Goal: Task Accomplishment & Management: Use online tool/utility

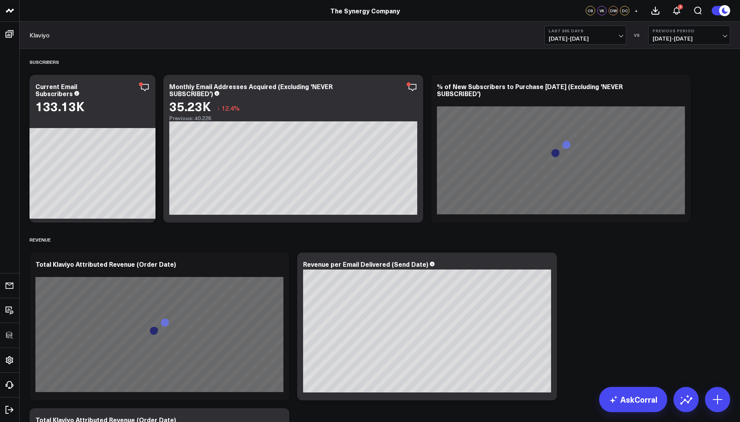
click at [585, 34] on button "Last 365 Days 10/15/24 - 10/14/25" at bounding box center [586, 35] width 82 height 19
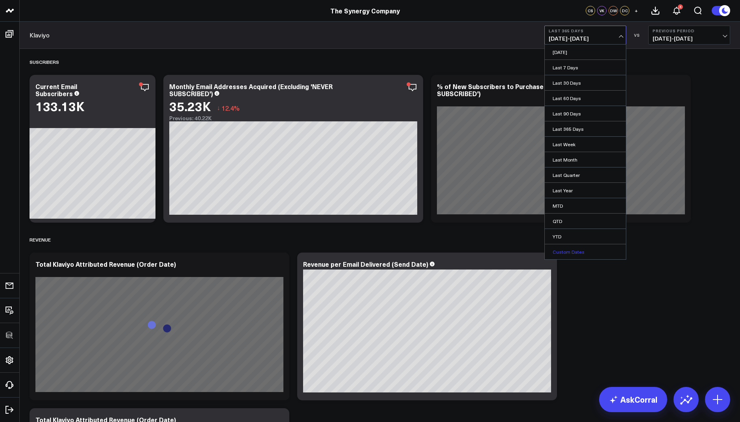
click at [573, 251] on link "Custom Dates" at bounding box center [585, 251] width 81 height 15
select select "9"
select select "2025"
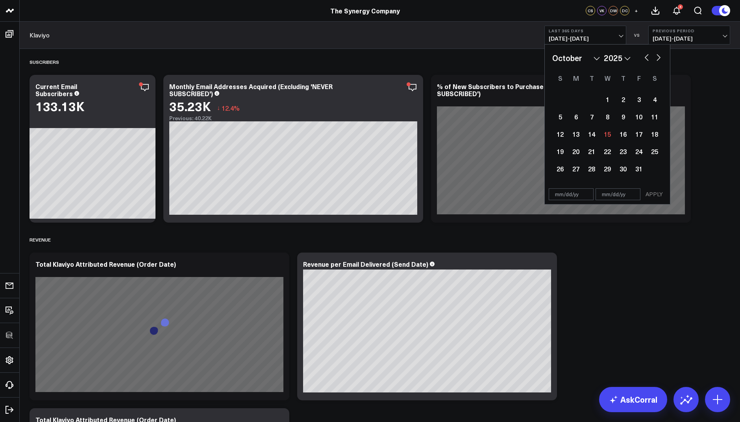
click at [614, 57] on select "2026 2025 2024 2023 2022 2021 2020 2019 2018 2017 2016 2015 2014 2013 2012 2011…" at bounding box center [617, 58] width 27 height 12
select select "9"
select select "2022"
click at [594, 60] on select "January February March April May June July August September October November De…" at bounding box center [576, 58] width 48 height 12
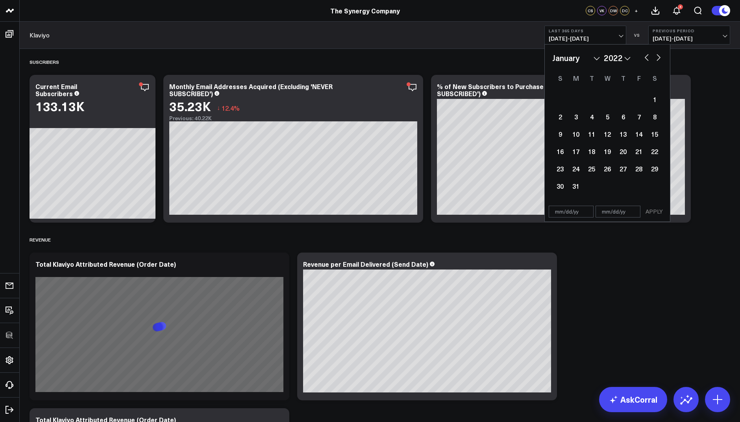
select select "2022"
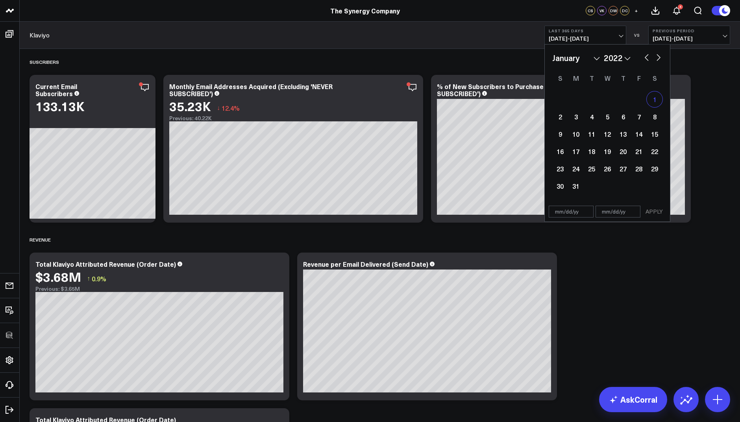
click at [654, 96] on div "1" at bounding box center [655, 99] width 16 height 16
type input "01/01/22"
select select "2022"
click at [578, 59] on select "January February March April May June July August September October November De…" at bounding box center [576, 58] width 48 height 12
select select "11"
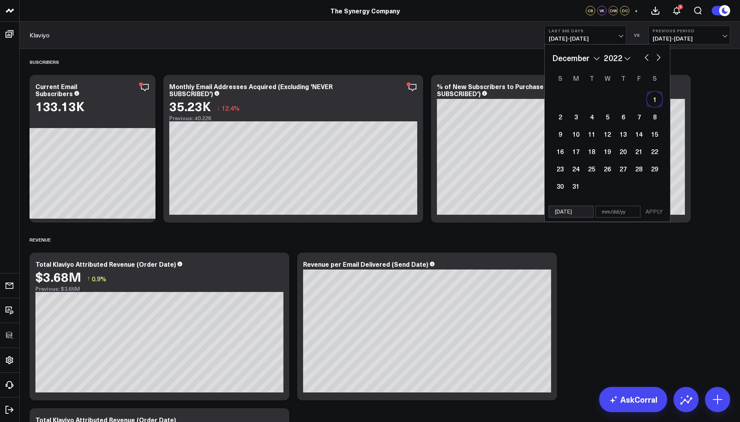
select select "2022"
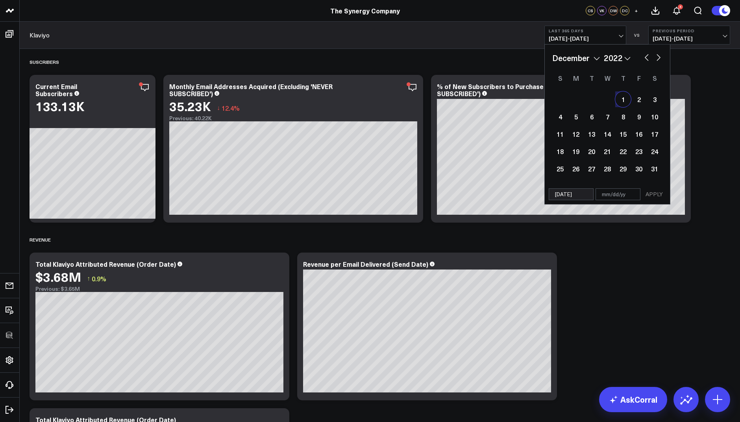
click at [621, 104] on div "1" at bounding box center [623, 99] width 16 height 16
type input "12/01/22"
select select "11"
select select "2022"
click at [656, 202] on div "01/01/22 12/01/22 APPLY" at bounding box center [608, 194] width 126 height 20
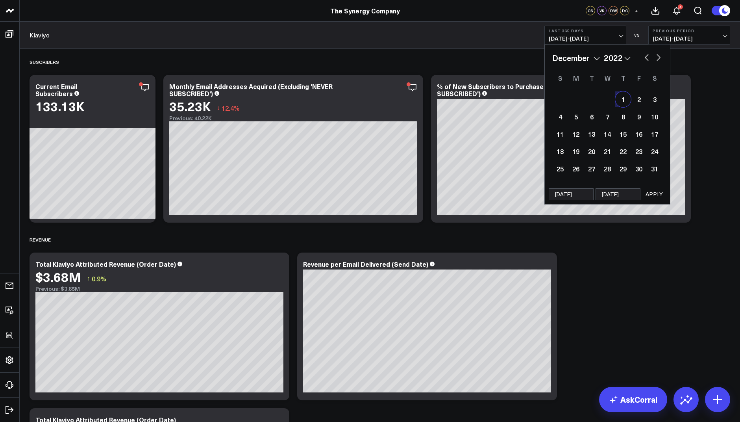
select select "11"
select select "2022"
click at [654, 198] on button "APPLY" at bounding box center [655, 194] width 24 height 12
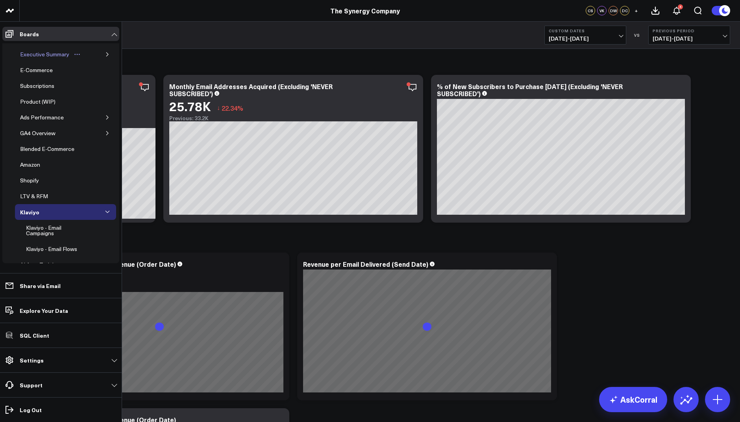
click at [37, 55] on div "Executive Summary" at bounding box center [44, 54] width 53 height 9
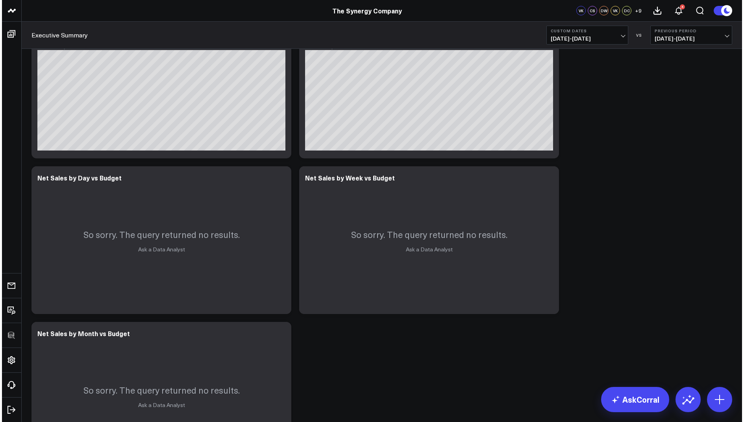
scroll to position [567, 0]
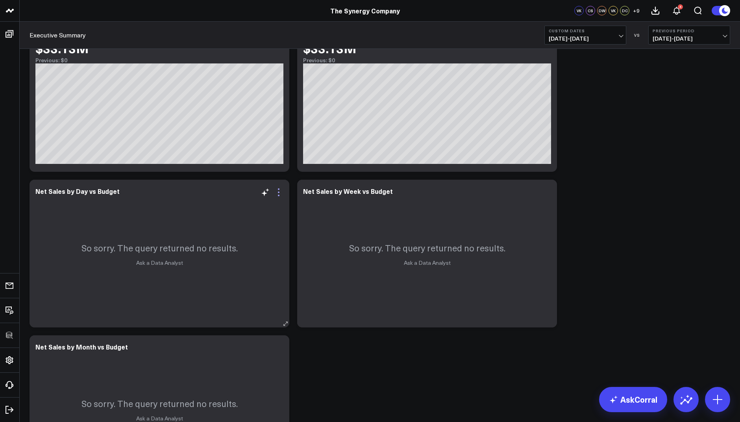
click at [278, 191] on icon at bounding box center [279, 192] width 2 height 2
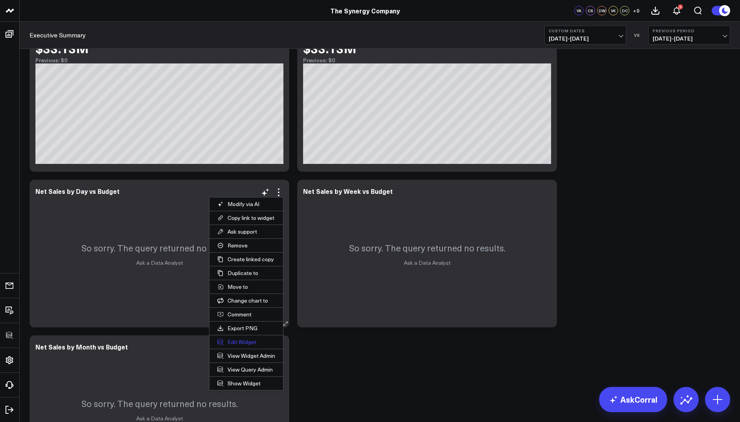
click at [237, 341] on button "Edit Widget" at bounding box center [246, 341] width 74 height 13
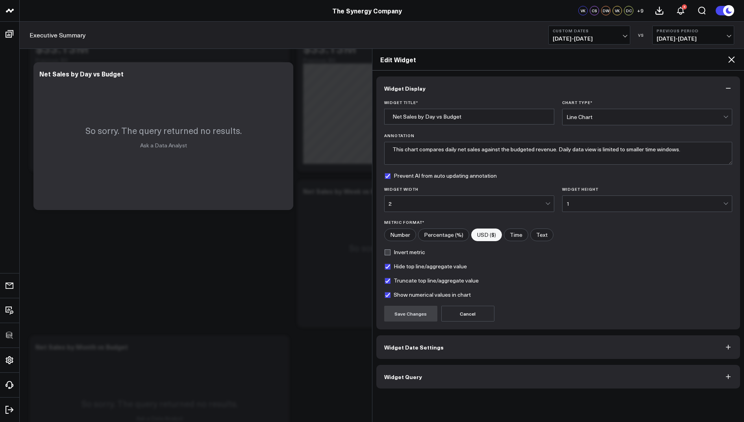
click at [406, 381] on button "Widget Query" at bounding box center [558, 377] width 364 height 24
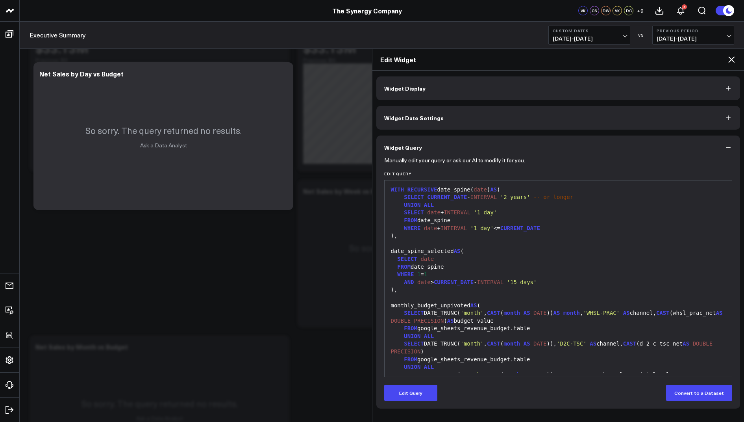
click at [731, 59] on icon at bounding box center [731, 59] width 6 height 6
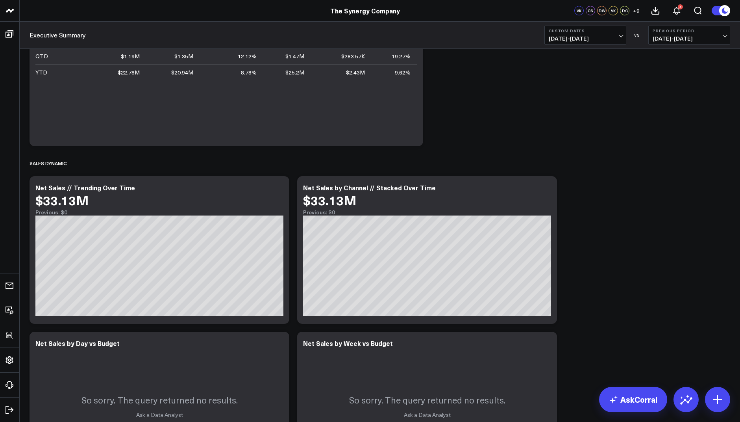
scroll to position [544, 0]
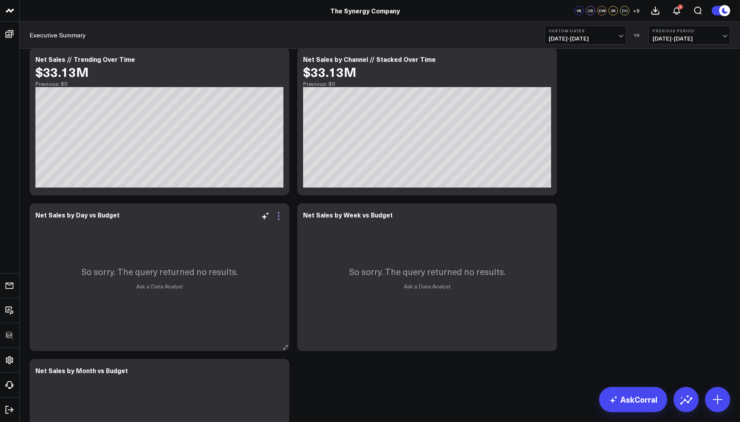
click at [274, 211] on icon at bounding box center [278, 215] width 9 height 9
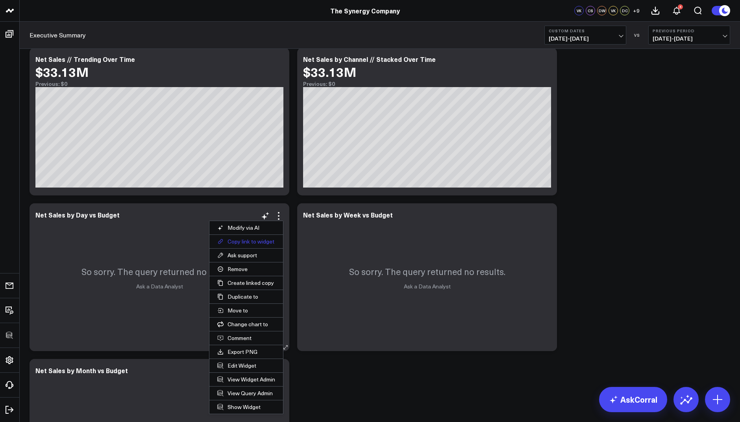
click at [236, 237] on button "Copy link to widget" at bounding box center [246, 241] width 74 height 13
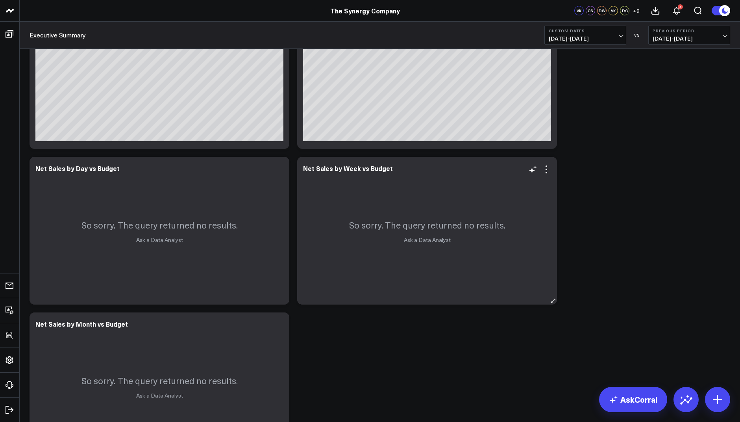
scroll to position [572, 0]
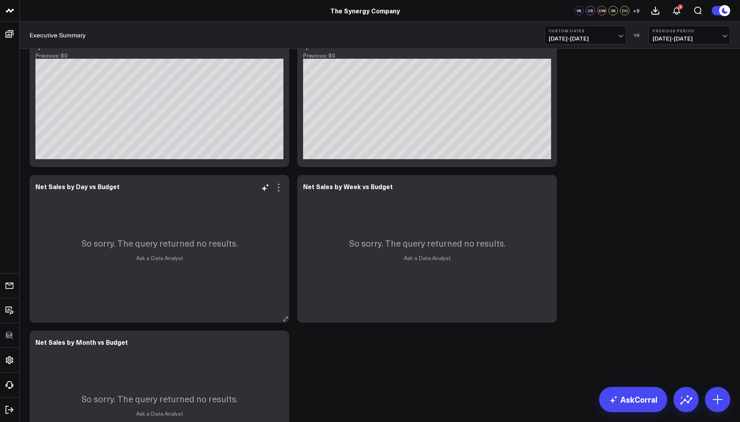
click at [277, 185] on icon at bounding box center [278, 187] width 9 height 9
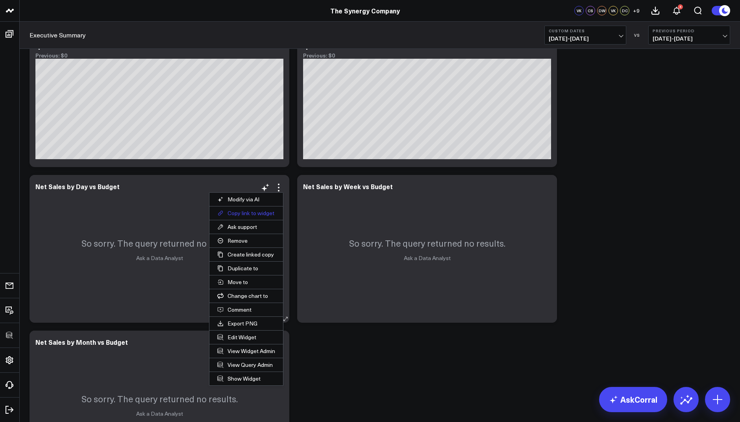
click at [241, 211] on button "Copy link to widget" at bounding box center [246, 212] width 74 height 13
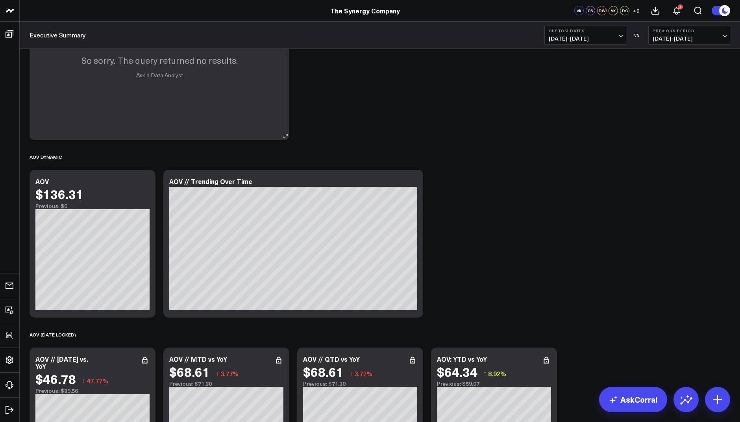
scroll to position [888, 0]
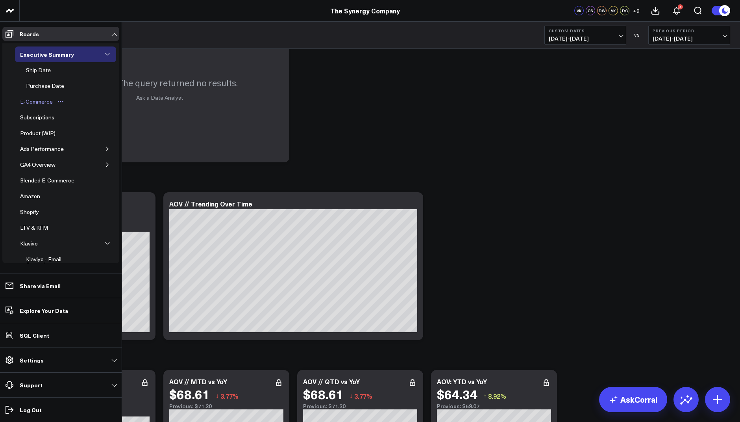
click at [36, 98] on div "E-Commerce" at bounding box center [36, 101] width 37 height 9
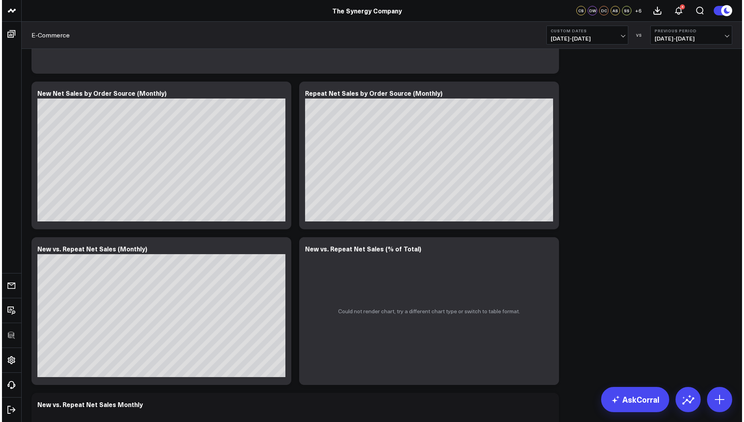
scroll to position [477, 0]
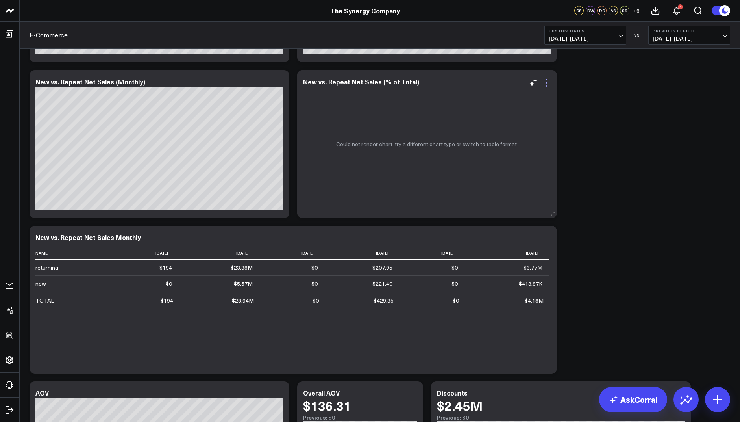
click at [547, 82] on icon at bounding box center [547, 83] width 2 height 2
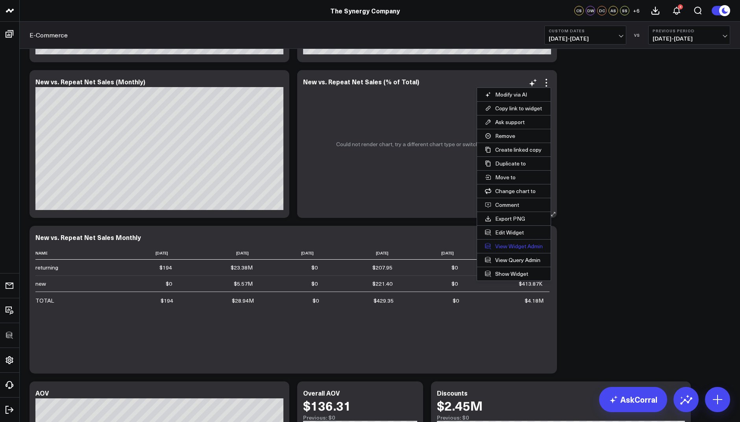
click at [508, 244] on link "View Widget Admin" at bounding box center [514, 245] width 74 height 13
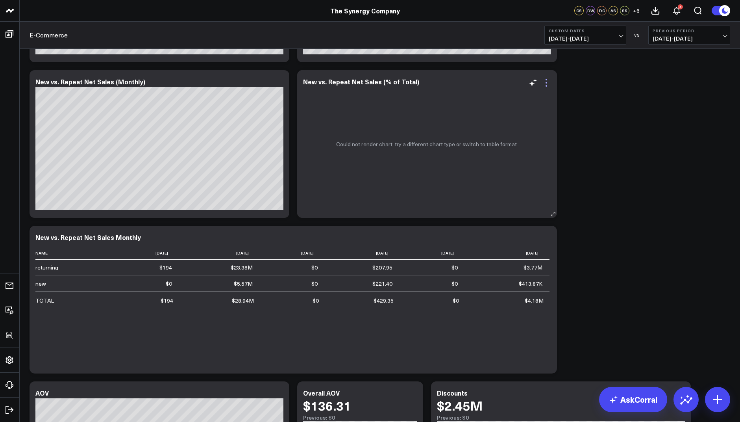
click at [548, 82] on icon at bounding box center [546, 82] width 9 height 9
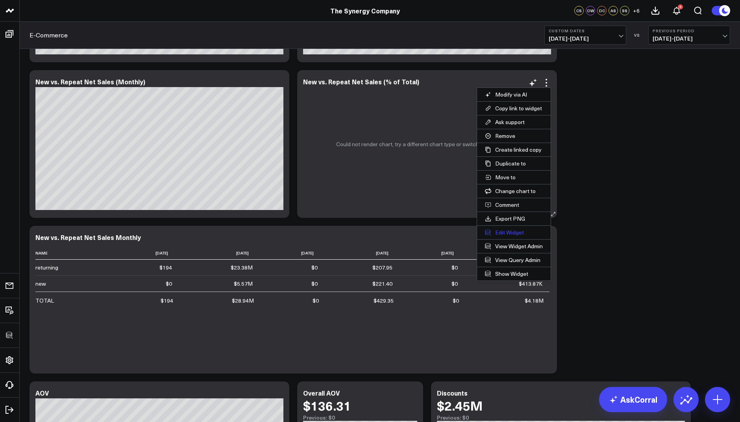
click at [507, 230] on button "Edit Widget" at bounding box center [514, 232] width 74 height 13
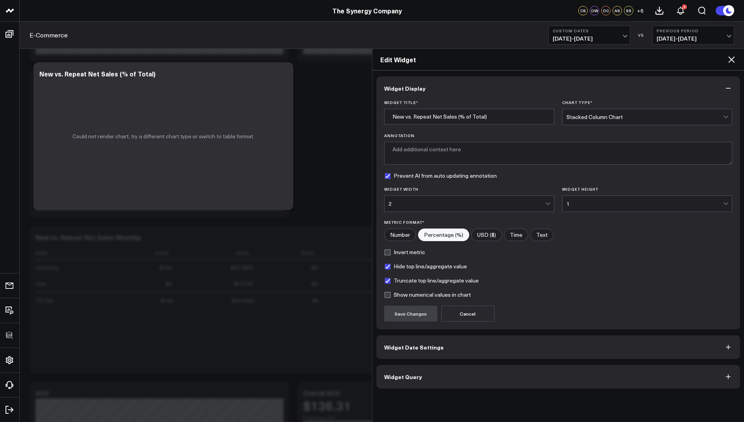
click at [410, 376] on span "Widget Query" at bounding box center [403, 376] width 38 height 6
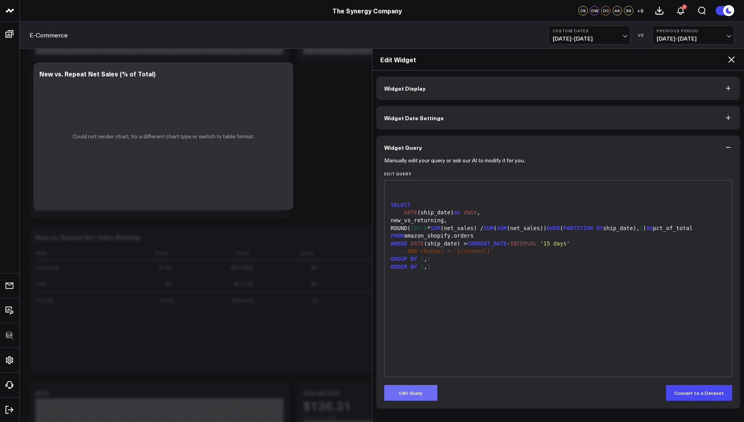
click at [404, 391] on button "Edit Query" at bounding box center [410, 393] width 53 height 16
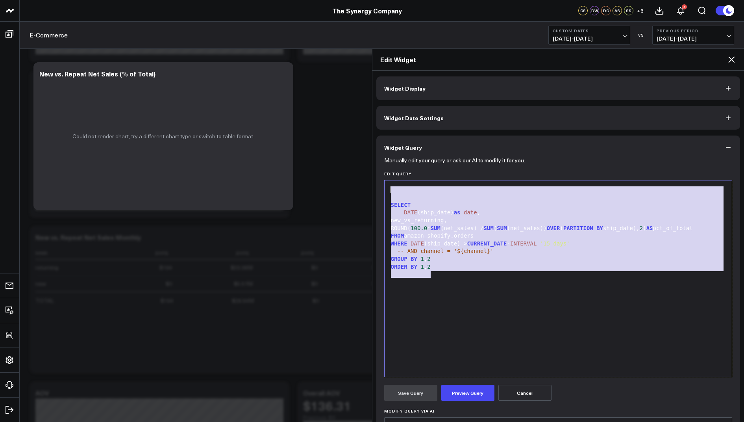
drag, startPoint x: 444, startPoint y: 274, endPoint x: 392, endPoint y: 175, distance: 112.0
click at [392, 175] on div "Edit Query 99 1 2 3 4 5 6 7 8 9 10 11 › ⌄ SELECT DATE (ship_date) as date , new…" at bounding box center [558, 274] width 348 height 206
copy div "SELECT DATE (ship_date) as date , new_vs_returning, ROUND( 100.0 * SUM (net_sal…"
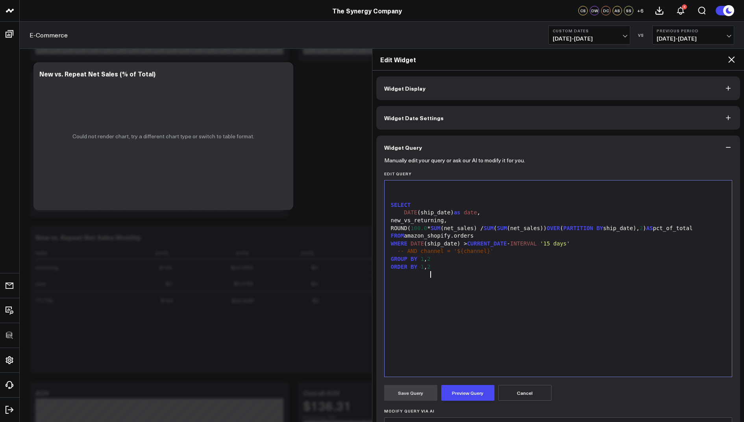
click at [464, 289] on div "SELECT DATE (ship_date) as date , new_vs_returning, ROUND( 100.0 * SUM (net_sal…" at bounding box center [559, 278] width 340 height 188
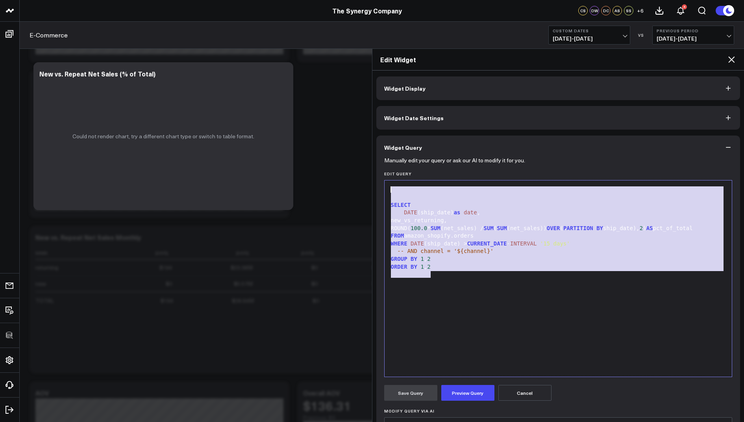
drag, startPoint x: 453, startPoint y: 281, endPoint x: 454, endPoint y: 149, distance: 131.9
click at [454, 149] on div "Widget Query Manually edit your query or ask our AI to modify it for you. Edit …" at bounding box center [558, 320] width 364 height 371
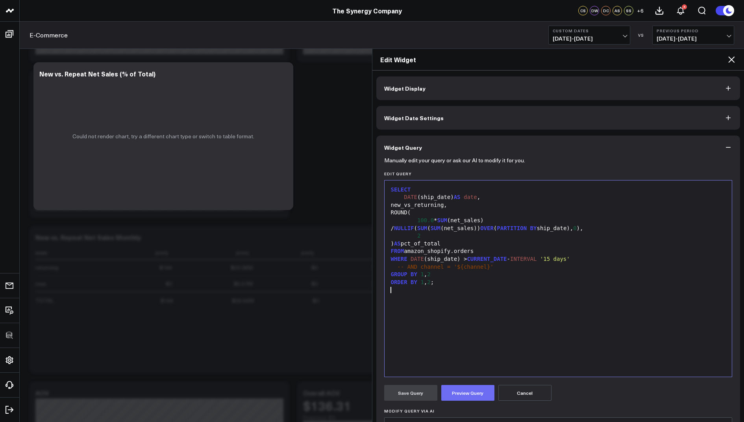
click at [468, 386] on button "Preview Query" at bounding box center [467, 393] width 53 height 16
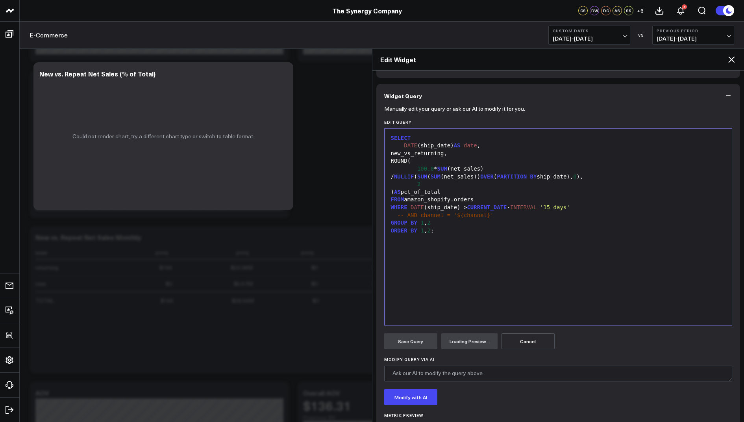
scroll to position [89, 0]
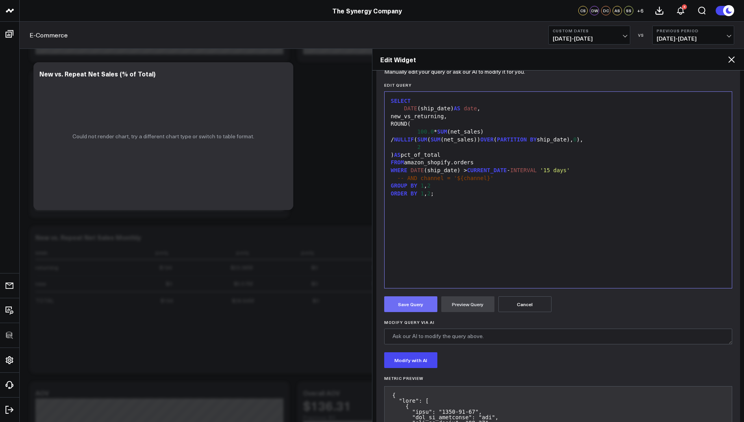
click at [403, 300] on button "Save Query" at bounding box center [410, 304] width 53 height 16
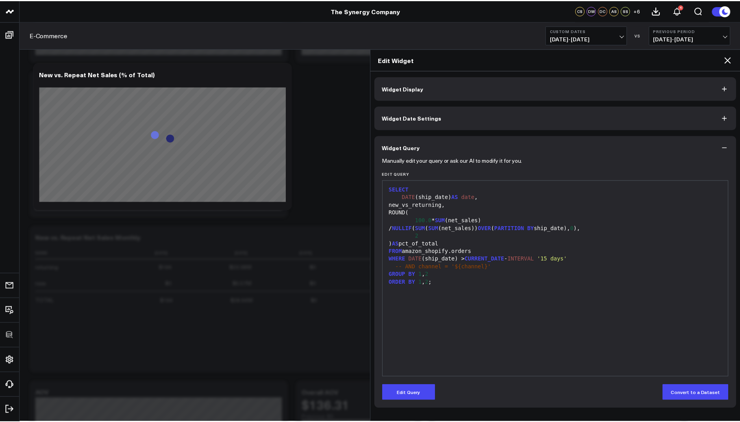
scroll to position [0, 0]
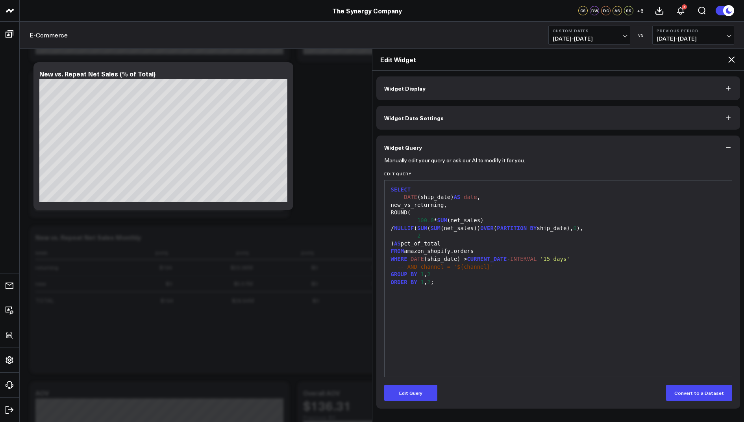
click at [732, 60] on icon at bounding box center [731, 59] width 6 height 6
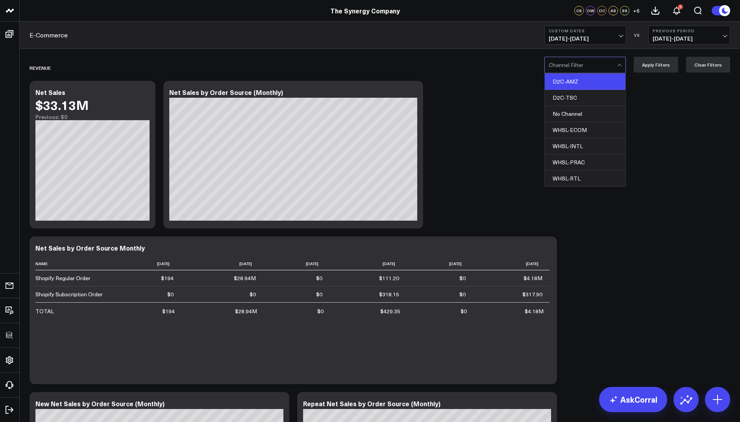
click at [589, 78] on div "D2C-AMZ" at bounding box center [585, 82] width 81 height 16
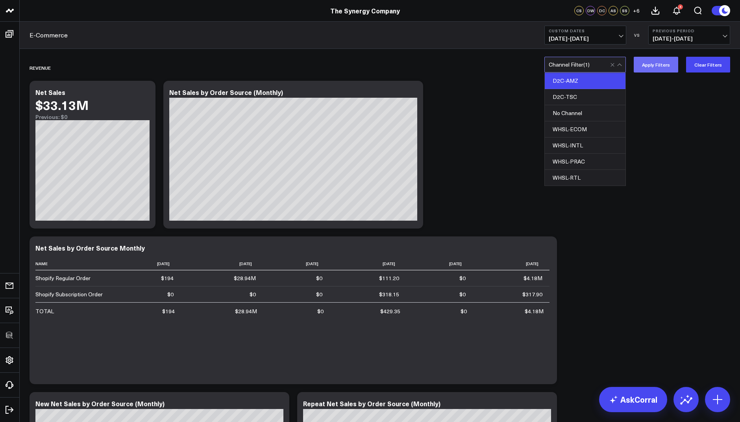
click at [659, 66] on button "Apply Filters" at bounding box center [656, 65] width 44 height 16
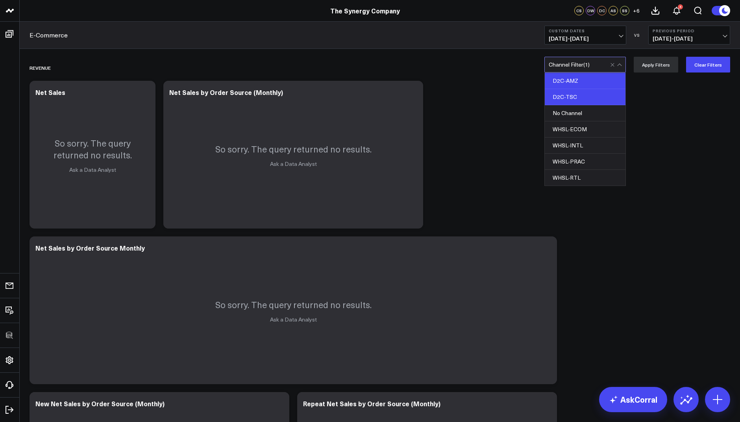
click at [580, 99] on div "D2C-TSC" at bounding box center [585, 97] width 81 height 16
click at [651, 63] on button "Apply Filters" at bounding box center [656, 65] width 44 height 16
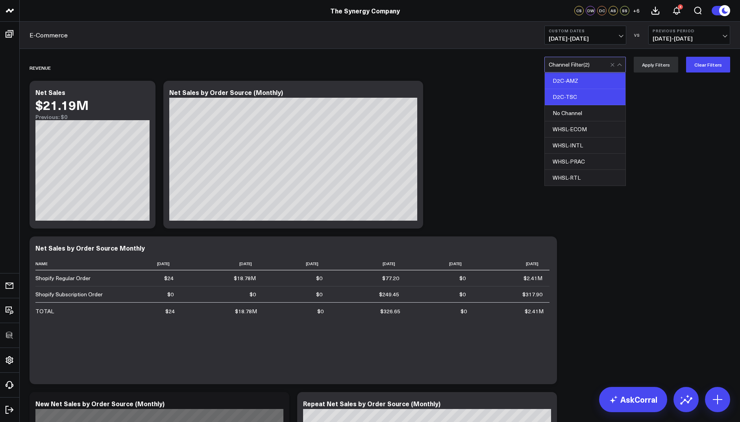
click at [589, 69] on div "Channel Filter ( 2 )" at bounding box center [586, 65] width 82 height 16
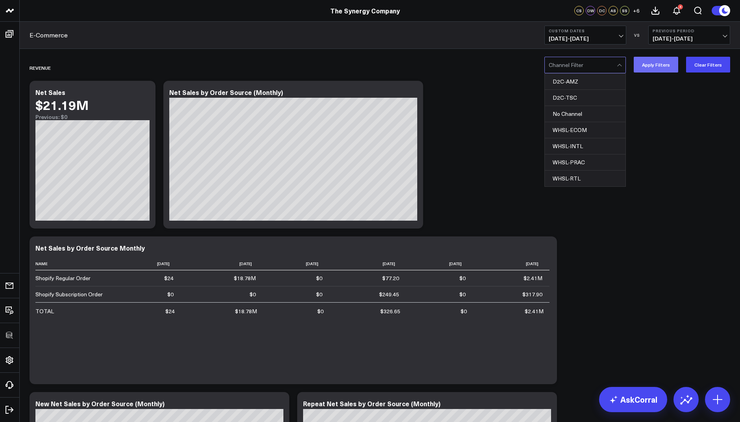
click at [663, 67] on button "Apply Filters" at bounding box center [656, 65] width 44 height 16
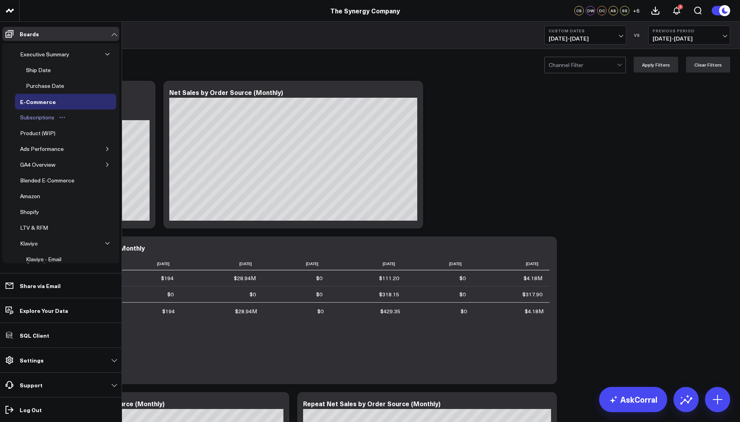
click at [43, 117] on div "Subscriptions" at bounding box center [37, 117] width 38 height 9
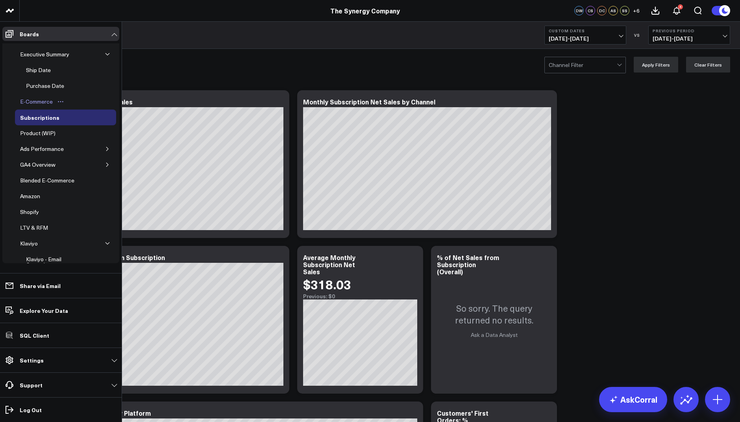
click at [35, 100] on div "E-Commerce" at bounding box center [36, 101] width 37 height 9
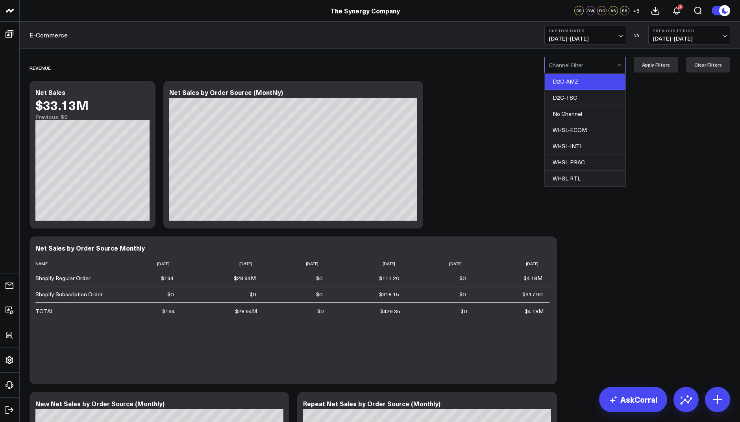
click at [582, 83] on div "D2C-AMZ" at bounding box center [585, 82] width 81 height 16
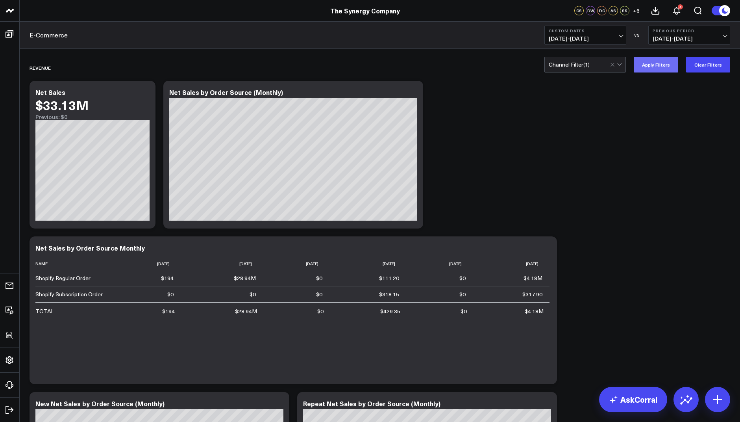
click at [653, 61] on button "Apply Filters" at bounding box center [656, 65] width 44 height 16
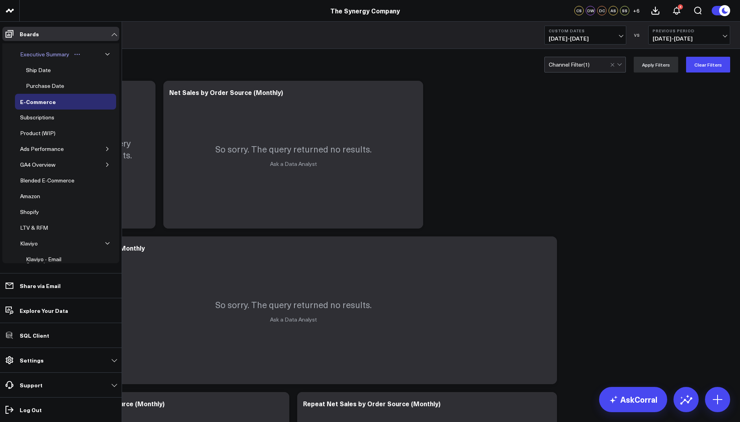
click at [37, 57] on div "Executive Summary" at bounding box center [44, 54] width 53 height 9
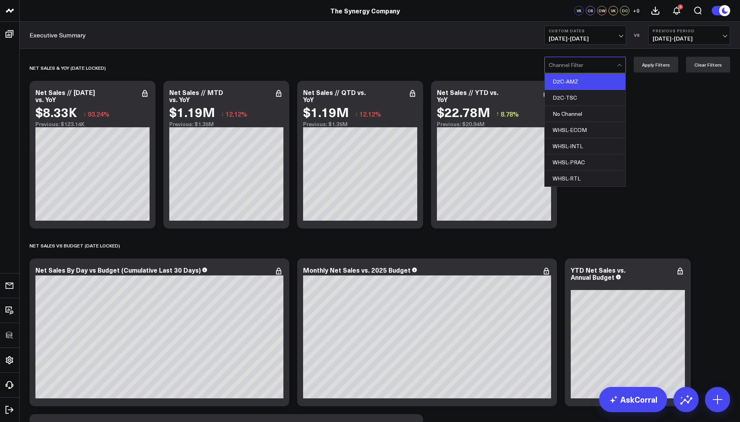
click at [579, 88] on div "D2C-AMZ" at bounding box center [585, 82] width 81 height 16
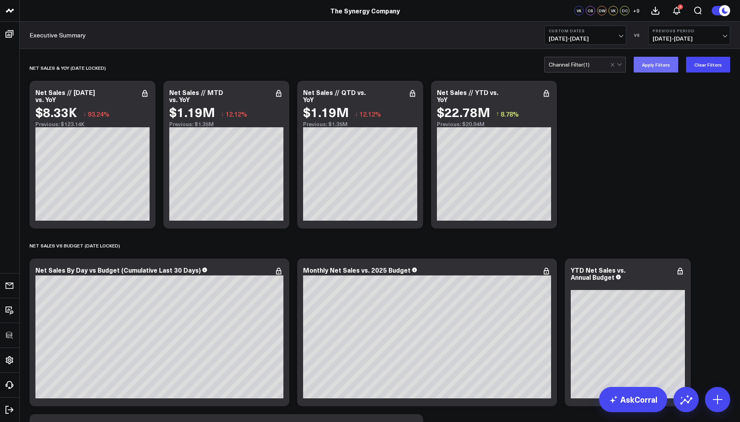
click at [654, 68] on button "Apply Filters" at bounding box center [656, 65] width 44 height 16
click at [653, 62] on button "Apply Filters" at bounding box center [656, 65] width 44 height 16
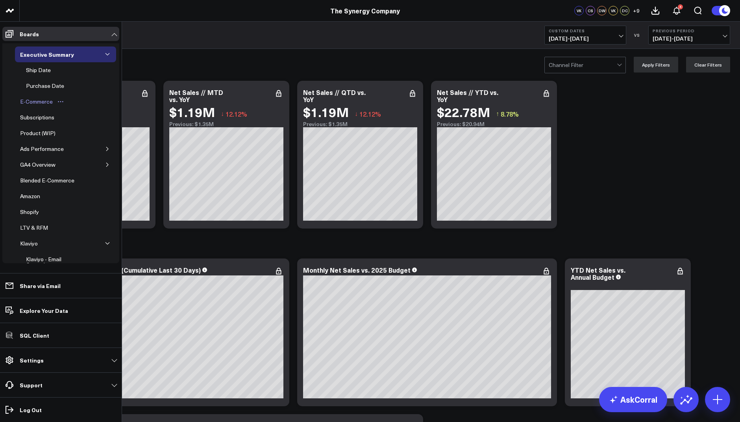
click at [39, 99] on div "E-Commerce" at bounding box center [36, 101] width 37 height 9
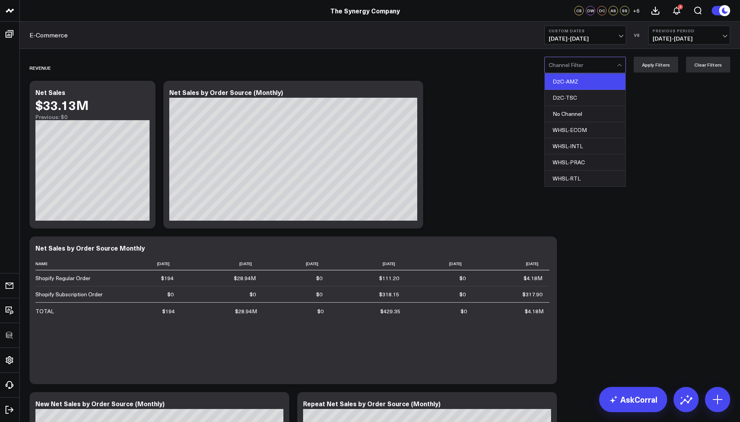
click at [578, 81] on div "D2C-AMZ" at bounding box center [585, 82] width 81 height 16
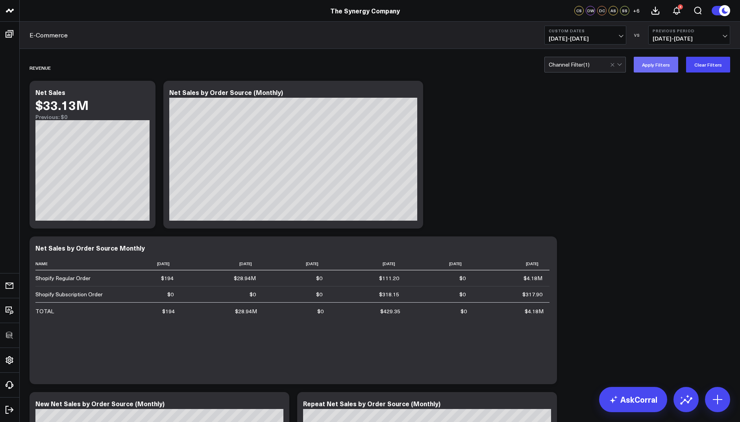
click at [656, 64] on button "Apply Filters" at bounding box center [656, 65] width 44 height 16
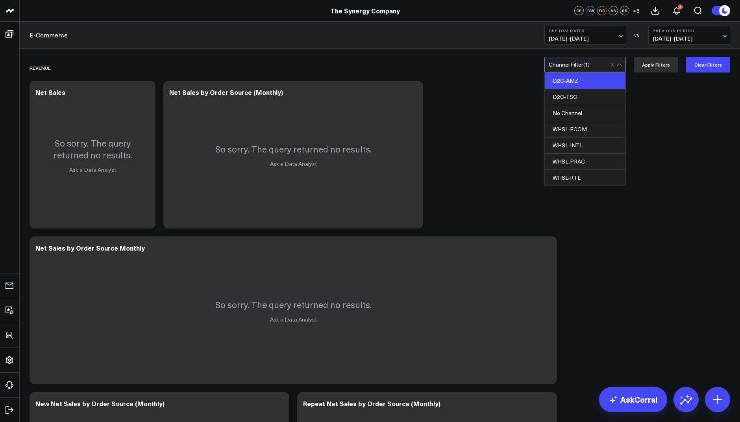
click at [582, 68] on div "Channel Filter ( 1 )" at bounding box center [586, 65] width 82 height 16
click at [580, 81] on div "D2C-AMZ" at bounding box center [585, 81] width 81 height 16
click at [595, 78] on div "D2C-AMZ" at bounding box center [585, 82] width 81 height 16
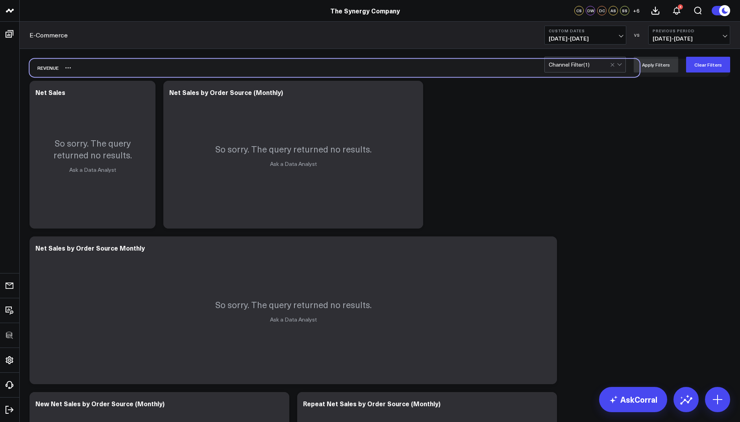
click at [574, 73] on div "REVENUE" at bounding box center [335, 68] width 610 height 18
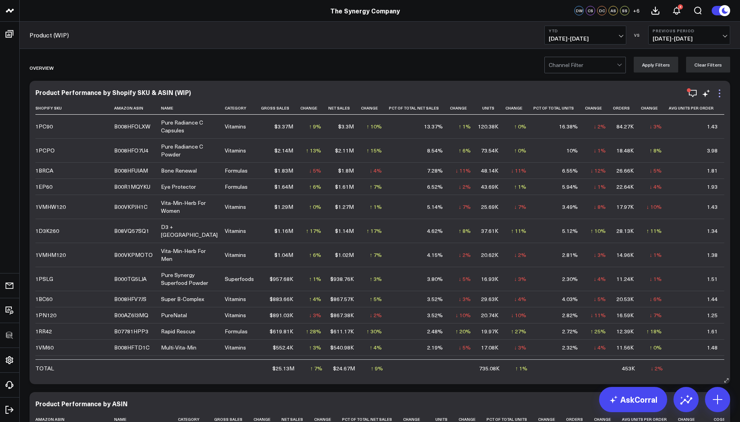
click at [719, 96] on icon at bounding box center [720, 97] width 2 height 2
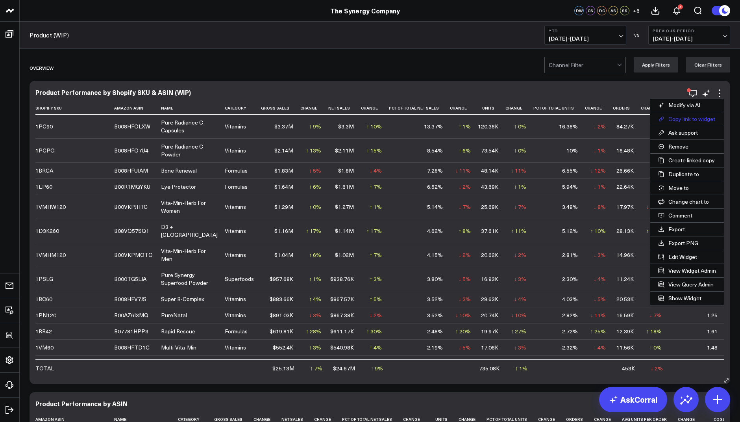
click at [679, 117] on button "Copy link to widget" at bounding box center [688, 118] width 74 height 13
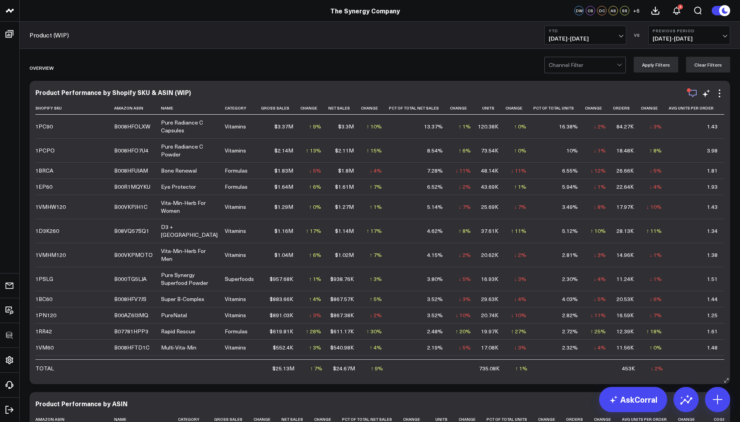
click at [691, 91] on icon "button" at bounding box center [692, 93] width 9 height 9
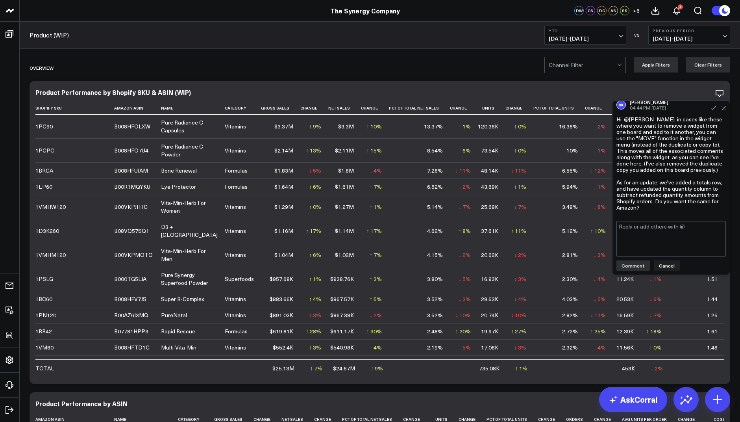
scroll to position [845, 0]
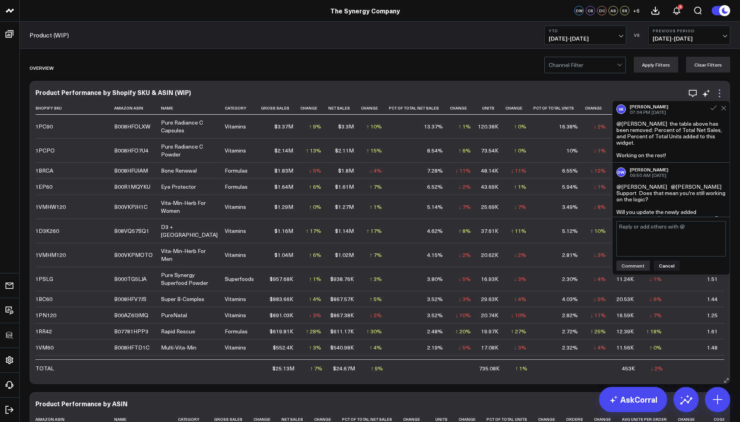
click at [722, 96] on icon at bounding box center [719, 93] width 9 height 9
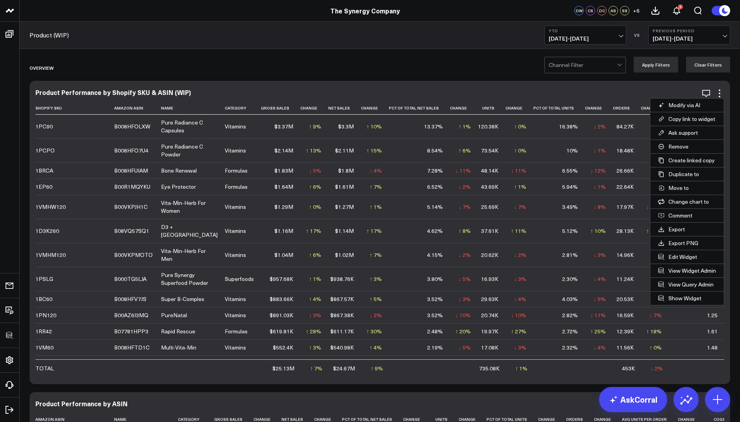
click at [690, 115] on button "Copy link to widget" at bounding box center [688, 118] width 74 height 13
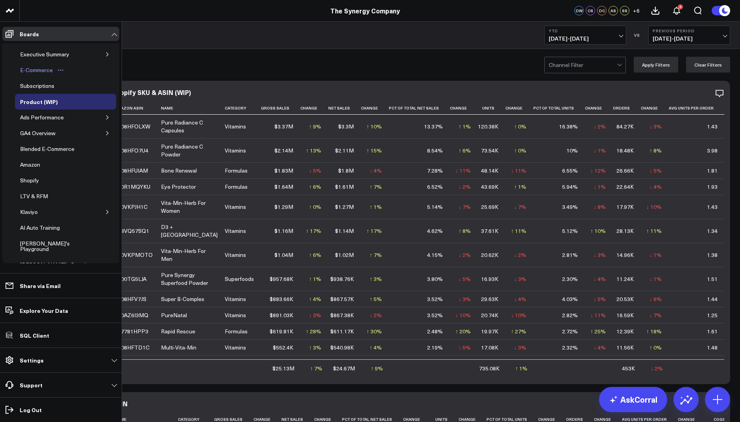
click at [39, 69] on div "E-Commerce" at bounding box center [36, 69] width 37 height 9
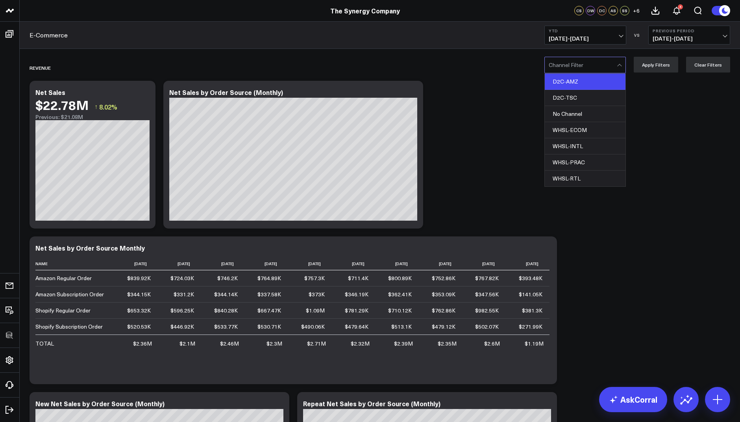
click at [580, 81] on div "D2C-AMZ" at bounding box center [585, 82] width 81 height 16
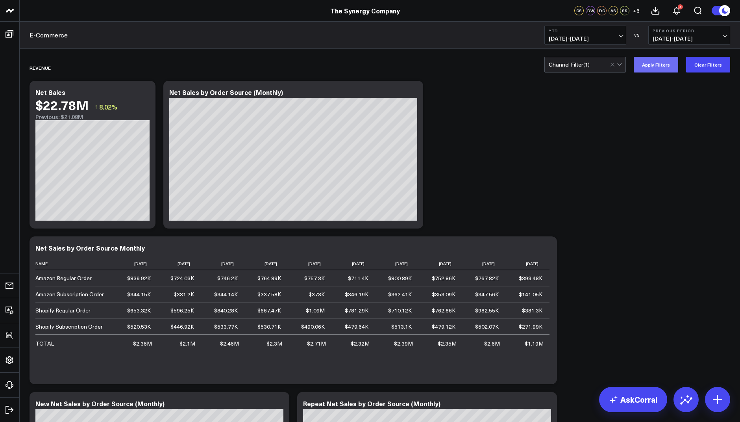
click at [660, 60] on button "Apply Filters" at bounding box center [656, 65] width 44 height 16
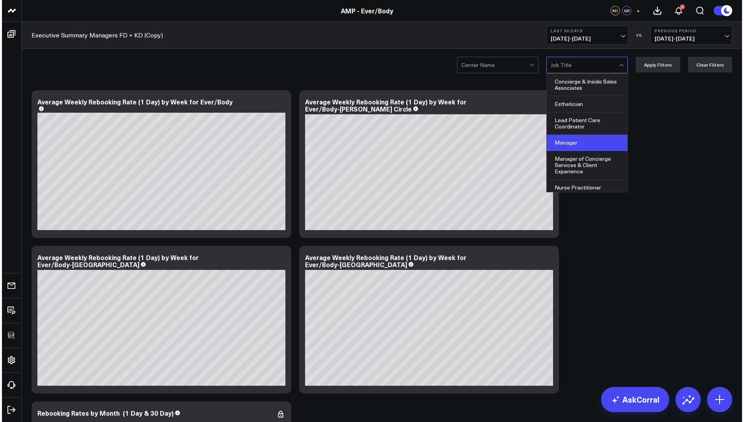
scroll to position [50, 0]
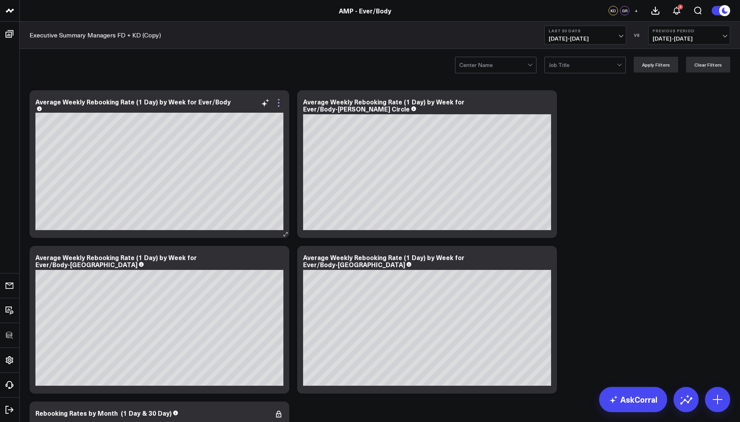
click at [276, 104] on icon at bounding box center [278, 102] width 9 height 9
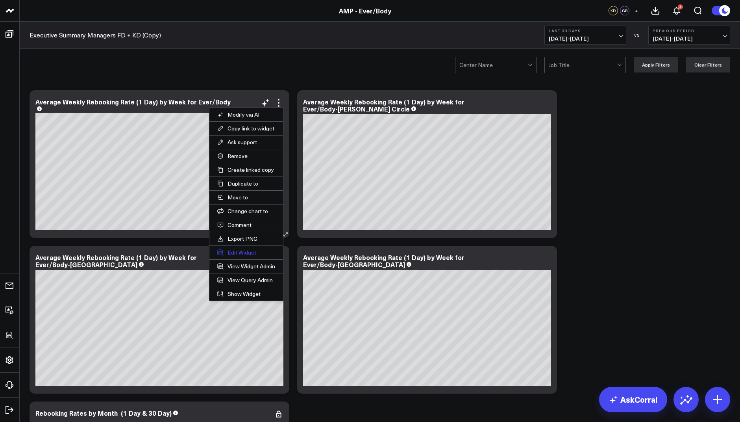
click at [234, 252] on button "Edit Widget" at bounding box center [246, 252] width 74 height 13
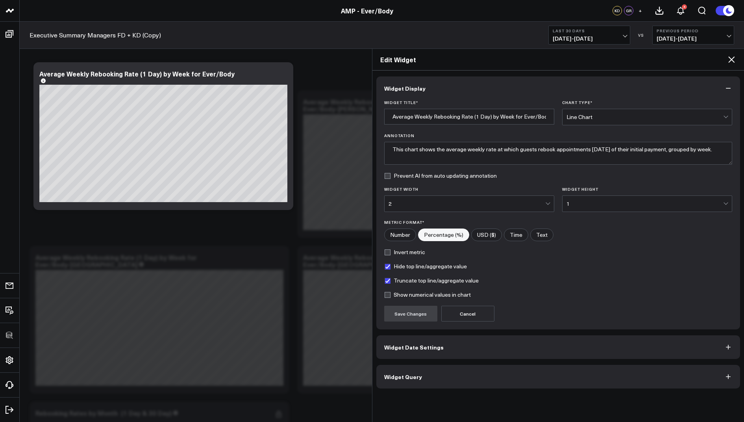
click at [392, 373] on span "Widget Query" at bounding box center [403, 376] width 38 height 6
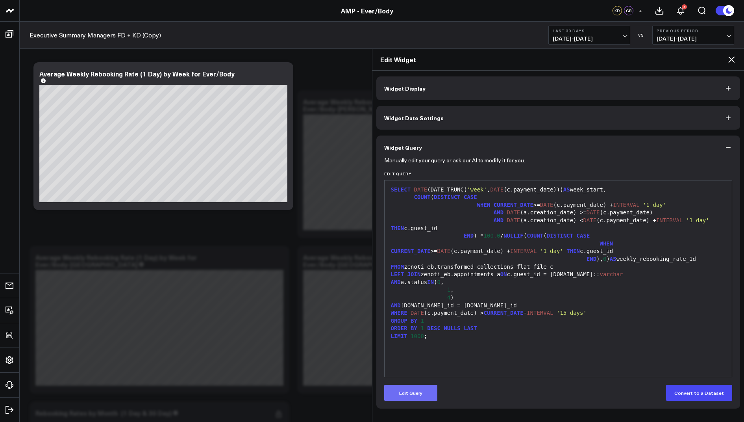
click at [408, 394] on button "Edit Query" at bounding box center [410, 393] width 53 height 16
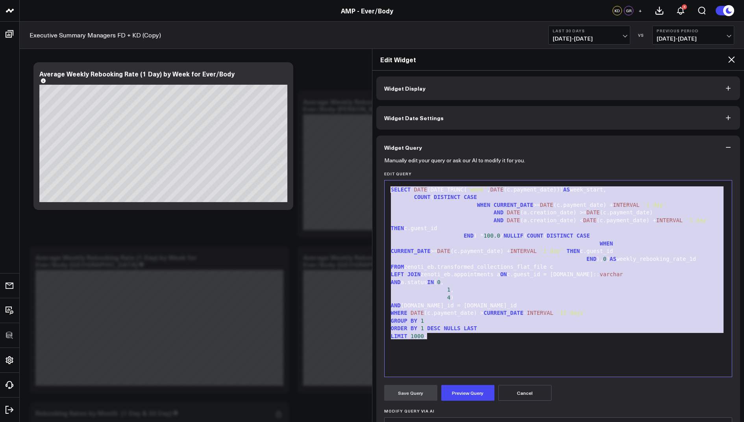
drag, startPoint x: 443, startPoint y: 341, endPoint x: 446, endPoint y: 163, distance: 178.0
click at [446, 163] on form "Manually edit your query or ask our AI to modify it for you. Edit Query 99 1 2 …" at bounding box center [558, 328] width 348 height 339
copy div "SELECT DATE (DATE_TRUNC( 'week' , DATE (c.payment_date))) AS week_start, COUNT …"
click at [465, 298] on div "4 )" at bounding box center [559, 298] width 340 height 8
drag, startPoint x: 449, startPoint y: 341, endPoint x: 476, endPoint y: 139, distance: 204.5
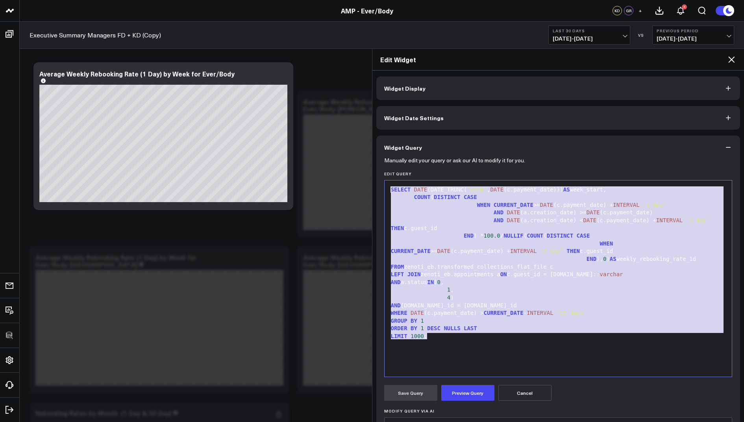
click at [476, 139] on div "Widget Query Manually edit your query or ask our AI to modify it for you. Edit …" at bounding box center [558, 320] width 364 height 371
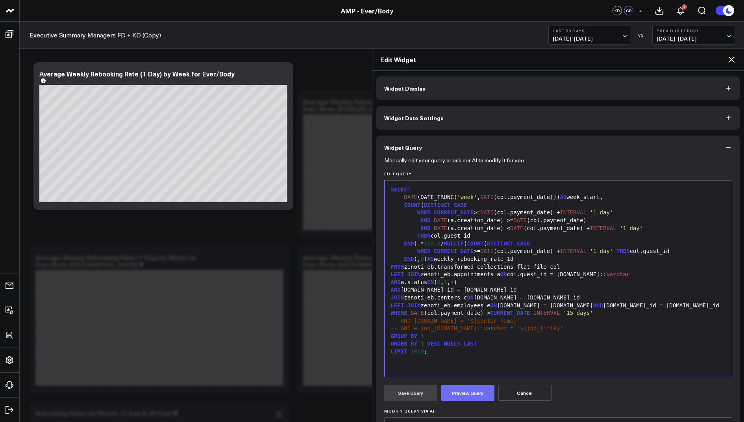
click at [461, 390] on button "Preview Query" at bounding box center [467, 393] width 53 height 16
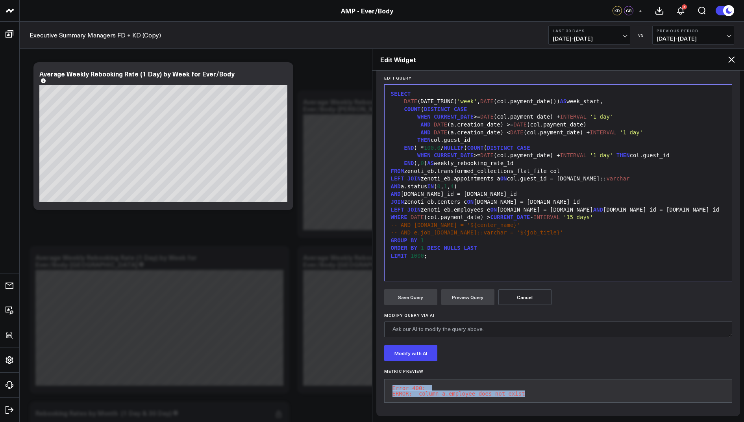
drag, startPoint x: 535, startPoint y: 390, endPoint x: 385, endPoint y: 378, distance: 150.9
click at [385, 379] on pre "Error 400: ERROR: column a.employee does not exist" at bounding box center [558, 391] width 348 height 24
copy pre "Error 400: ERROR: column a.employee does not exist"
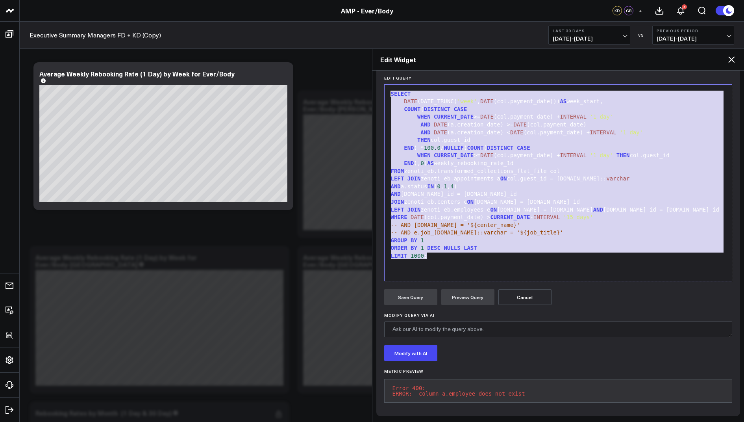
drag, startPoint x: 439, startPoint y: 252, endPoint x: 417, endPoint y: 61, distance: 192.6
click at [417, 61] on div "Edit Widget Widget Display Widget Date Settings Widget Query Manually edit your…" at bounding box center [558, 234] width 373 height 373
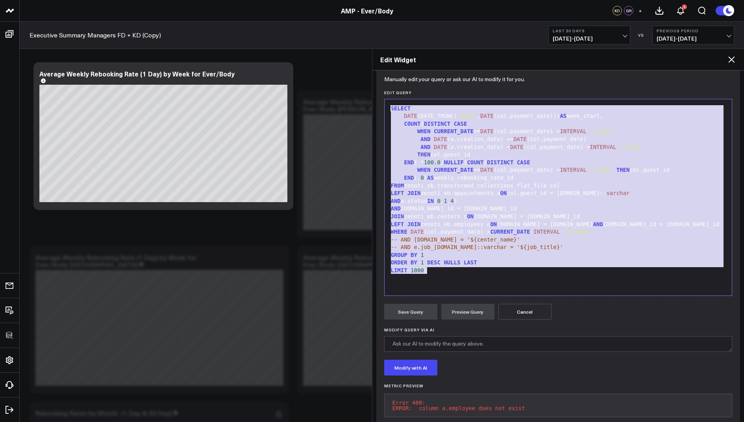
scroll to position [7, 0]
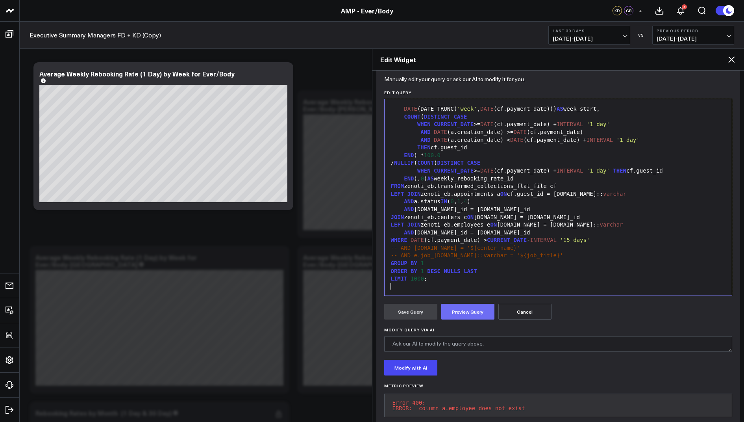
click at [459, 308] on button "Preview Query" at bounding box center [467, 312] width 53 height 16
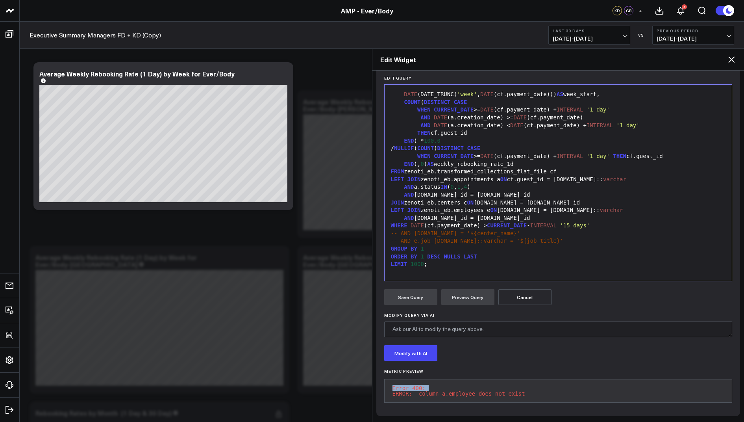
drag, startPoint x: 539, startPoint y: 384, endPoint x: 399, endPoint y: 376, distance: 140.0
click at [399, 379] on pre "Error 400: ERROR: column a.employee does not exist" at bounding box center [558, 391] width 348 height 24
click at [493, 388] on pre "Error 400: ERROR: column a.employee does not exist" at bounding box center [558, 391] width 348 height 24
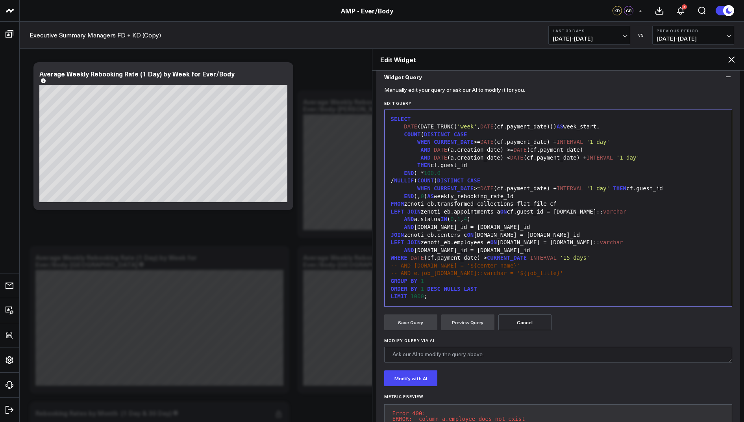
scroll to position [79, 0]
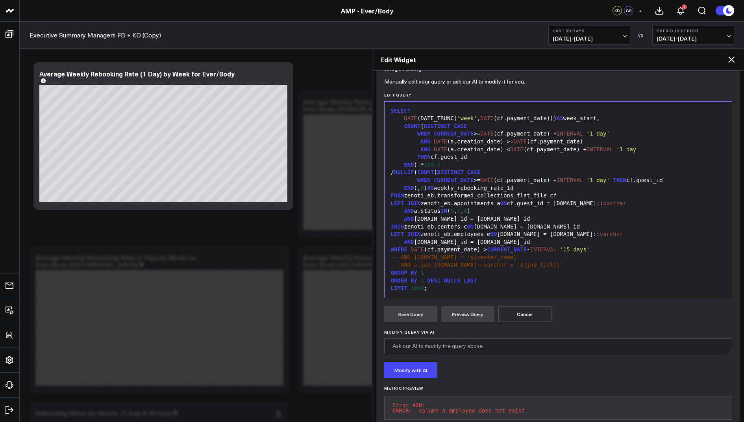
click at [542, 403] on pre "Error 400: ERROR: column a.employee does not exist" at bounding box center [558, 408] width 348 height 24
drag, startPoint x: 545, startPoint y: 406, endPoint x: 389, endPoint y: 400, distance: 156.4
click at [389, 400] on pre "Error 400: ERROR: column a.employee does not exist" at bounding box center [558, 408] width 348 height 24
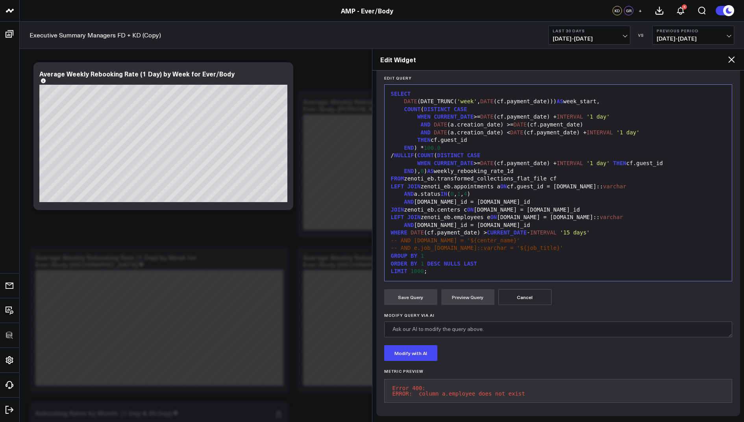
drag, startPoint x: 391, startPoint y: 403, endPoint x: 502, endPoint y: 421, distance: 113.0
click at [502, 421] on div "Widget Display Widget Date Settings Widget Query Manually edit your query or as…" at bounding box center [559, 245] width 372 height 351
copy pre "Error 400: ERROR: column a.employee does not exist"
click at [437, 275] on div at bounding box center [559, 279] width 340 height 8
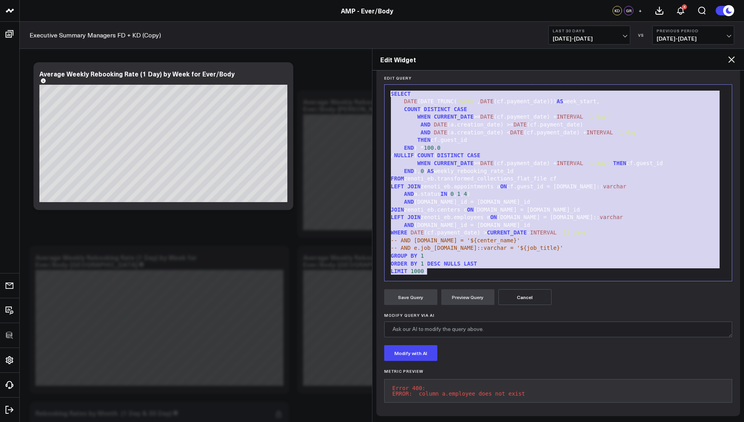
drag, startPoint x: 438, startPoint y: 267, endPoint x: 401, endPoint y: 23, distance: 246.5
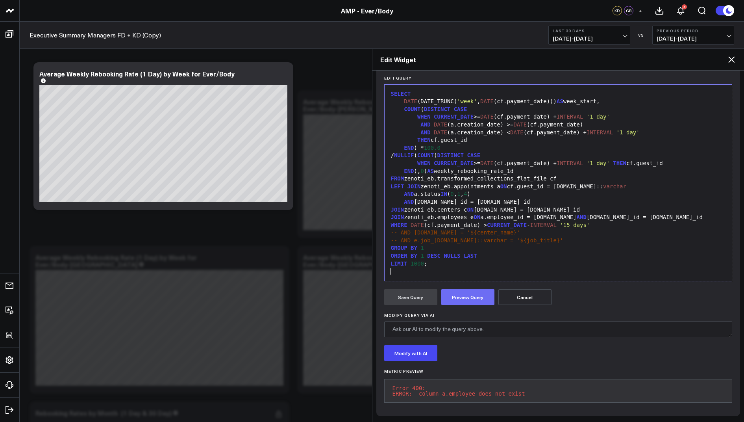
click at [455, 289] on button "Preview Query" at bounding box center [467, 297] width 53 height 16
drag, startPoint x: 542, startPoint y: 389, endPoint x: 387, endPoint y: 381, distance: 155.3
click at [387, 381] on pre "Error 400: ERROR: column a.employee_id does not exist" at bounding box center [558, 391] width 348 height 24
copy pre "Error 400: ERROR: column a.employee_id does not exist"
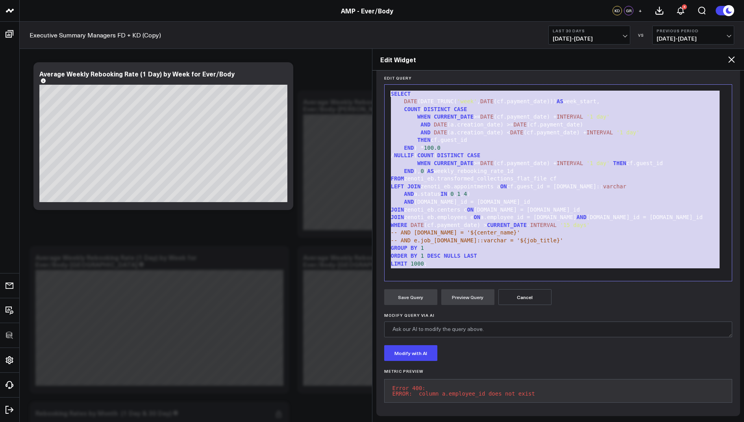
drag, startPoint x: 437, startPoint y: 267, endPoint x: 423, endPoint y: 39, distance: 228.9
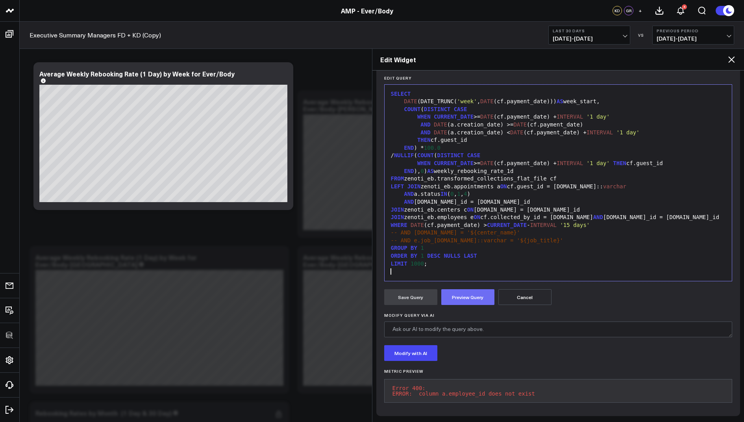
click at [462, 291] on button "Preview Query" at bounding box center [467, 297] width 53 height 16
drag, startPoint x: 558, startPoint y: 389, endPoint x: 382, endPoint y: 384, distance: 176.1
click at [382, 384] on div "Manually edit your query or ask our AI to modify it for you. Edit Query Selecti…" at bounding box center [558, 239] width 364 height 352
copy pre "Error 400: ERROR: column cf.collected_by_id does not exist"
click at [523, 289] on button "Cancel" at bounding box center [525, 297] width 53 height 16
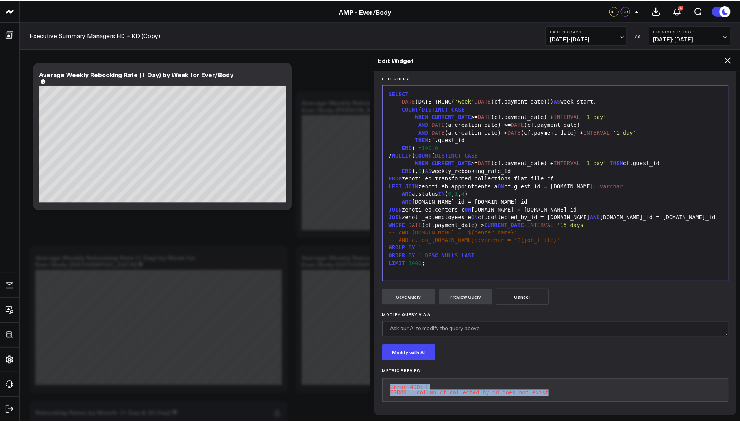
scroll to position [0, 0]
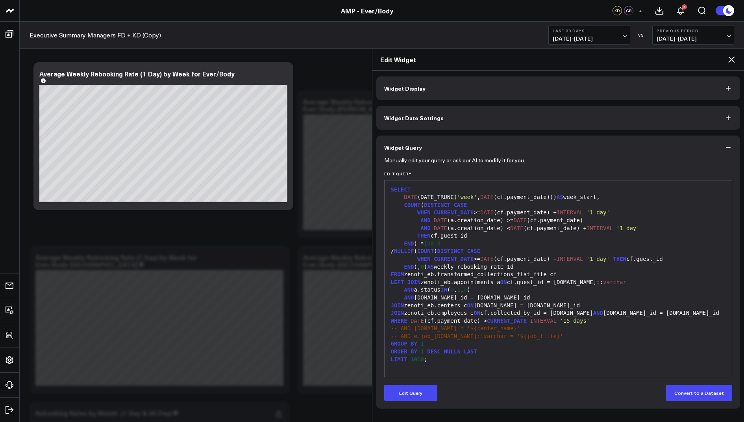
click at [731, 58] on icon at bounding box center [731, 59] width 6 height 6
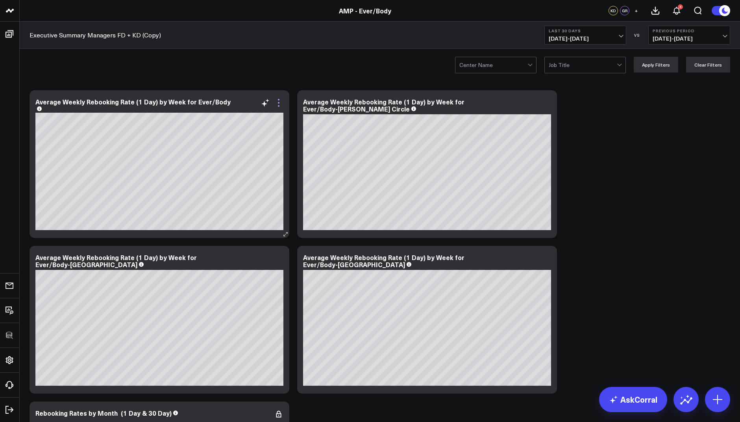
click at [275, 100] on icon at bounding box center [278, 102] width 9 height 9
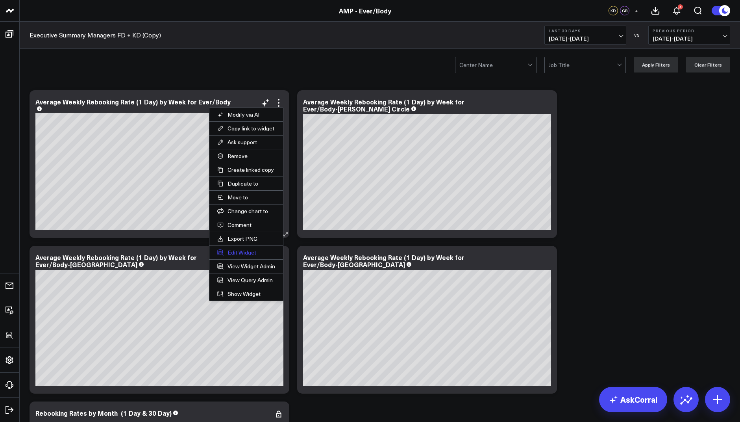
click at [238, 246] on button "Edit Widget" at bounding box center [246, 252] width 74 height 13
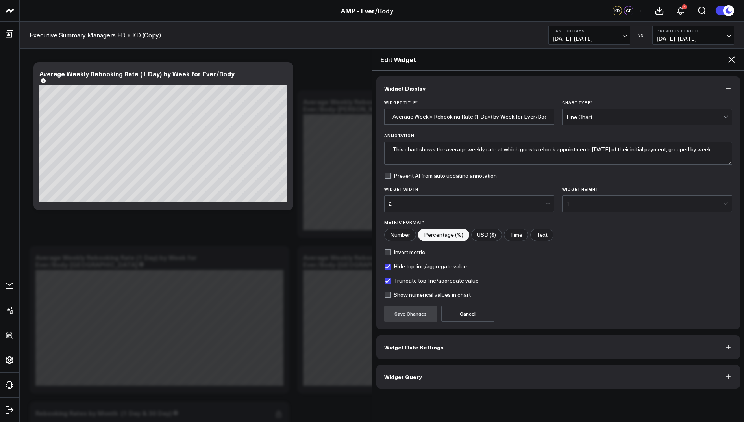
click at [422, 378] on button "Widget Query" at bounding box center [558, 377] width 364 height 24
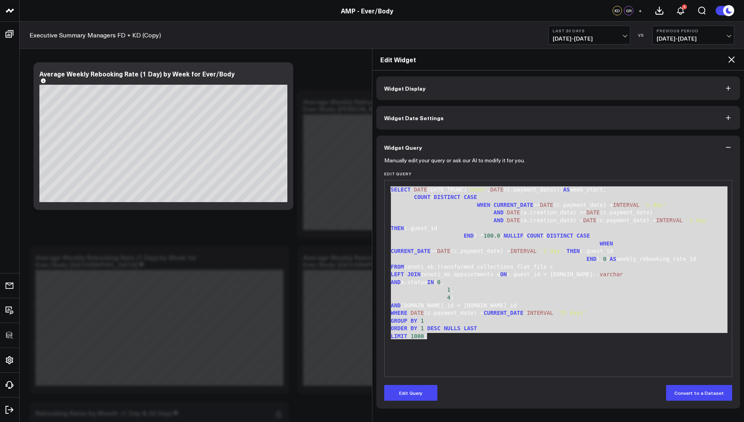
drag, startPoint x: 440, startPoint y: 339, endPoint x: 413, endPoint y: 168, distance: 173.0
click at [413, 168] on form "Manually edit your query or ask our AI to modify it for you. Edit Query 99 1 2 …" at bounding box center [558, 279] width 348 height 241
copy div "SELECT DATE (DATE_TRUNC( 'week' , DATE (c.payment_date))) AS week_start, COUNT …"
click at [477, 346] on div "SELECT DATE (DATE_TRUNC( 'week' , DATE (c.payment_date))) AS week_start, COUNT …" at bounding box center [559, 278] width 340 height 188
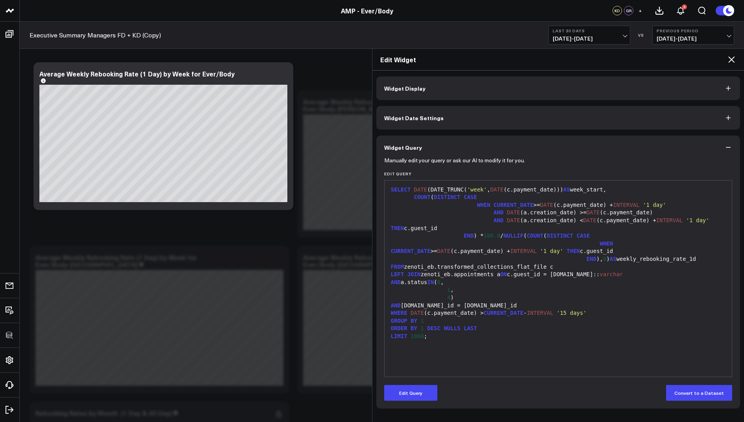
click at [728, 63] on icon at bounding box center [731, 59] width 9 height 9
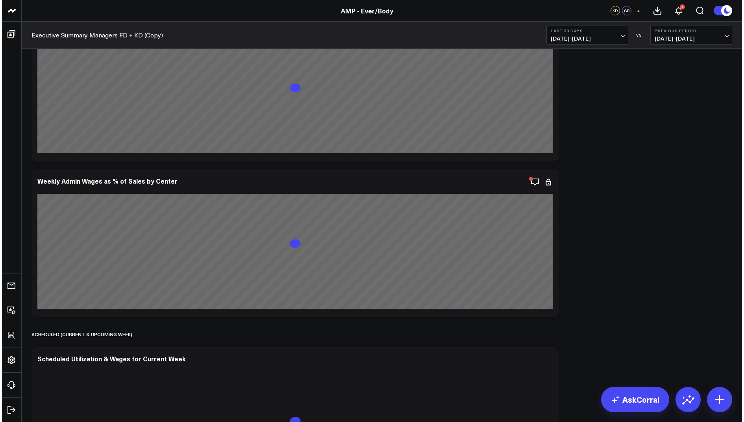
scroll to position [5087, 0]
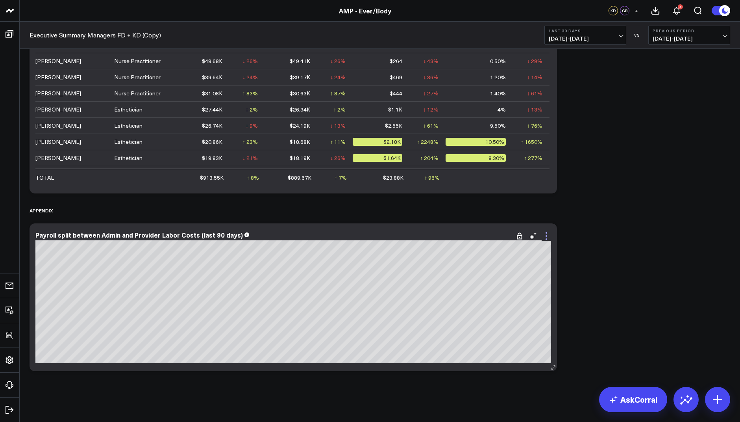
click at [548, 235] on icon at bounding box center [546, 235] width 9 height 9
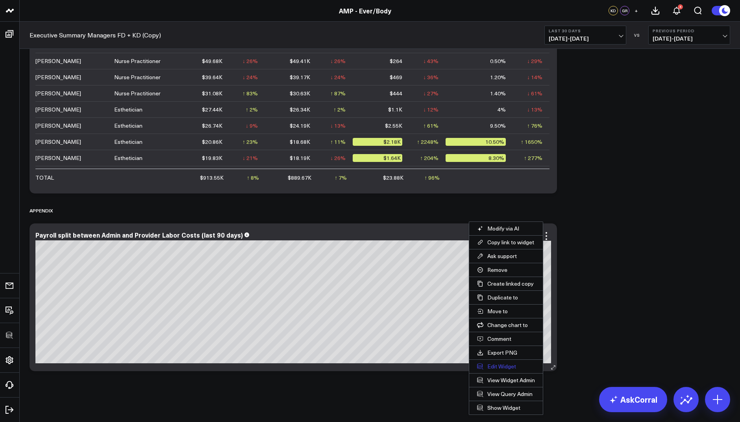
click at [496, 360] on button "Edit Widget" at bounding box center [506, 366] width 74 height 13
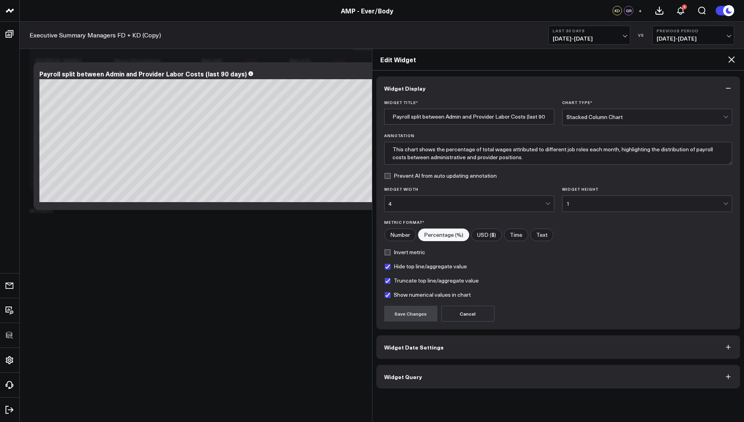
click at [401, 373] on span "Widget Query" at bounding box center [403, 376] width 38 height 6
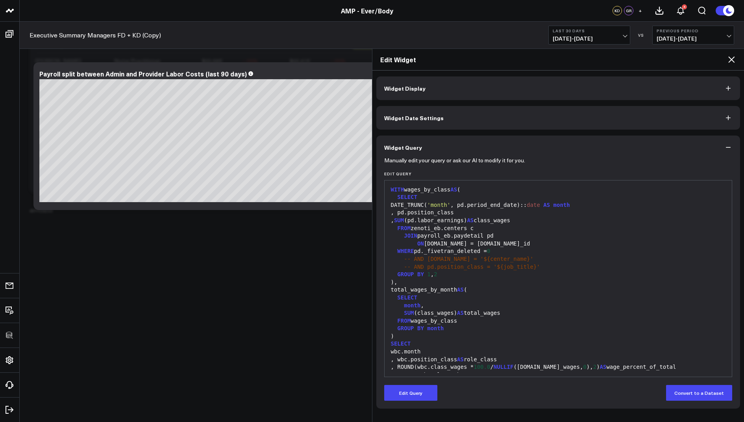
click at [732, 61] on icon at bounding box center [731, 59] width 9 height 9
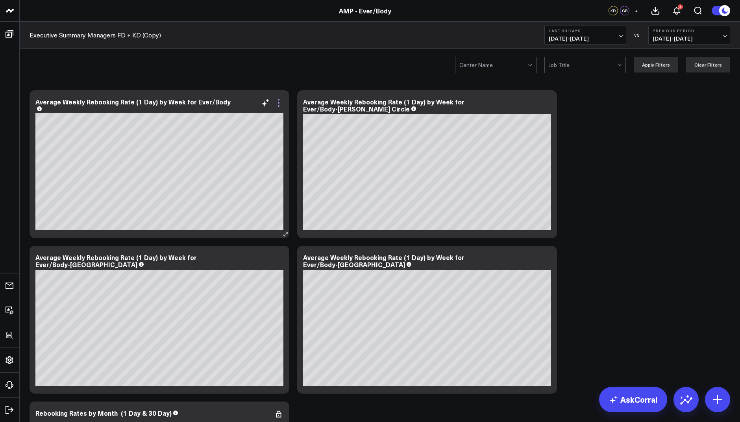
click at [278, 102] on icon at bounding box center [278, 102] width 9 height 9
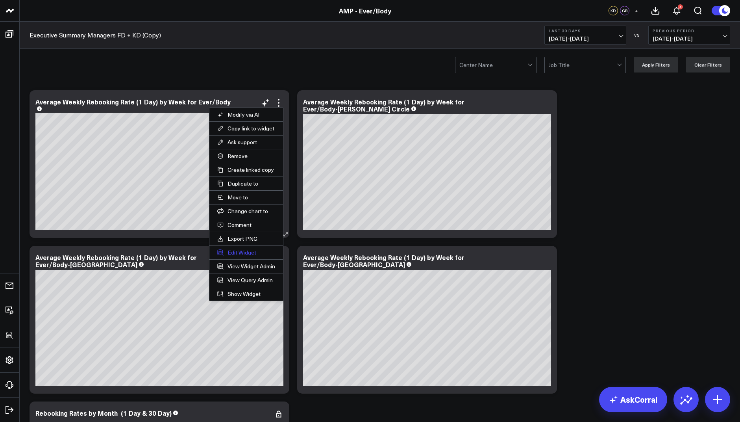
click at [230, 251] on button "Edit Widget" at bounding box center [246, 252] width 74 height 13
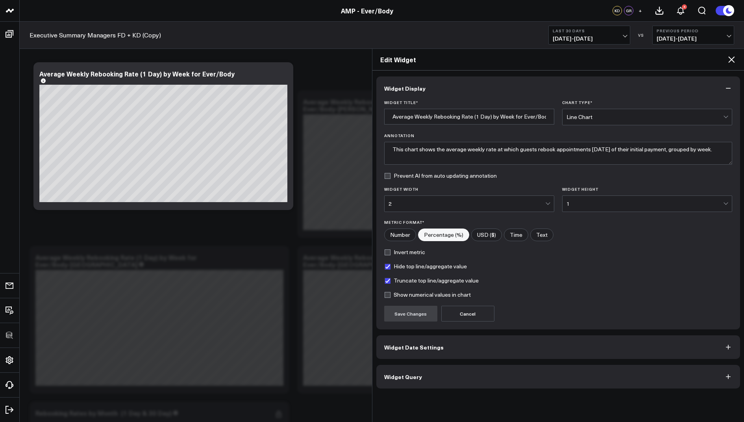
click at [392, 373] on span "Widget Query" at bounding box center [403, 376] width 38 height 6
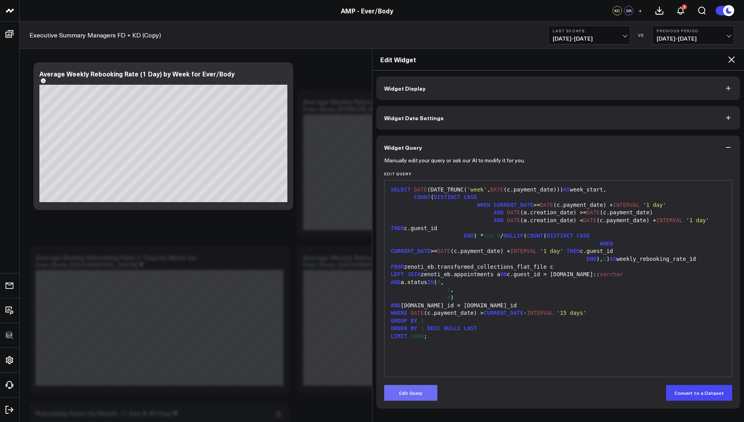
click at [409, 391] on button "Edit Query" at bounding box center [410, 393] width 53 height 16
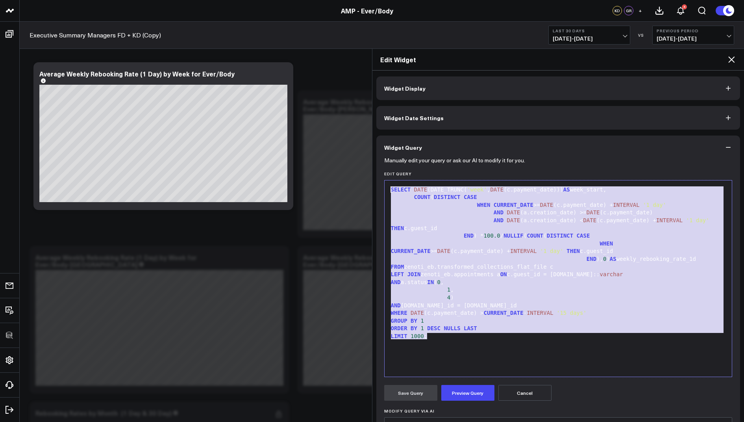
drag, startPoint x: 441, startPoint y: 339, endPoint x: 433, endPoint y: 104, distance: 234.8
click at [433, 104] on div "Widget Display Widget Date Settings Widget Query Manually edit your query or as…" at bounding box center [558, 291] width 364 height 430
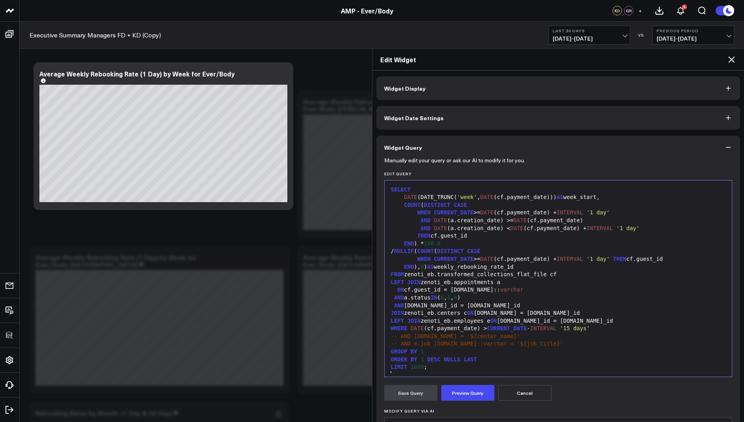
scroll to position [7, 0]
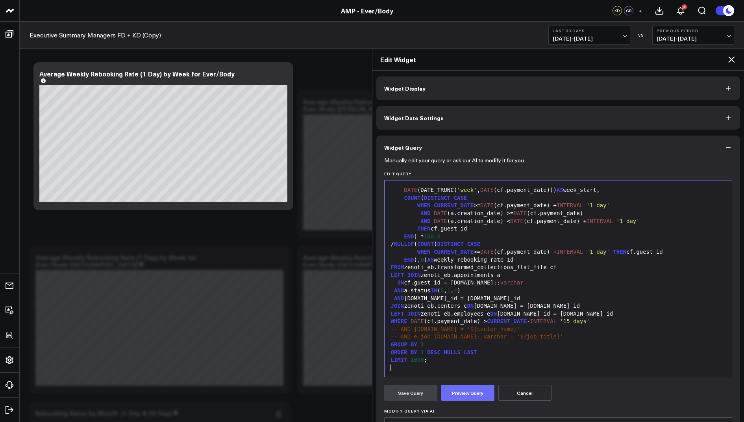
click at [458, 389] on button "Preview Query" at bounding box center [467, 393] width 53 height 16
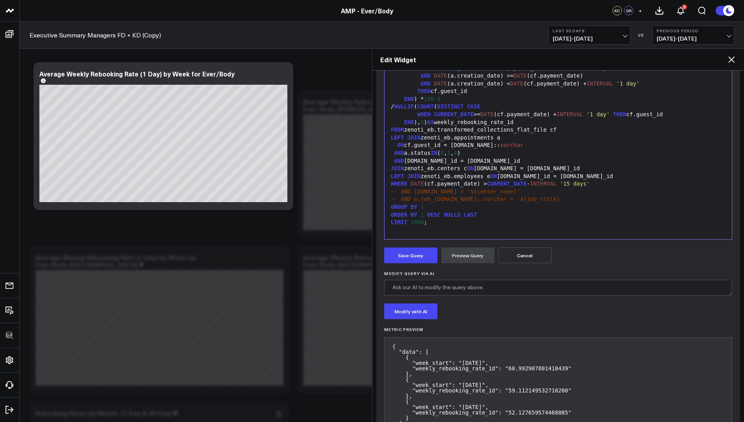
scroll to position [143, 0]
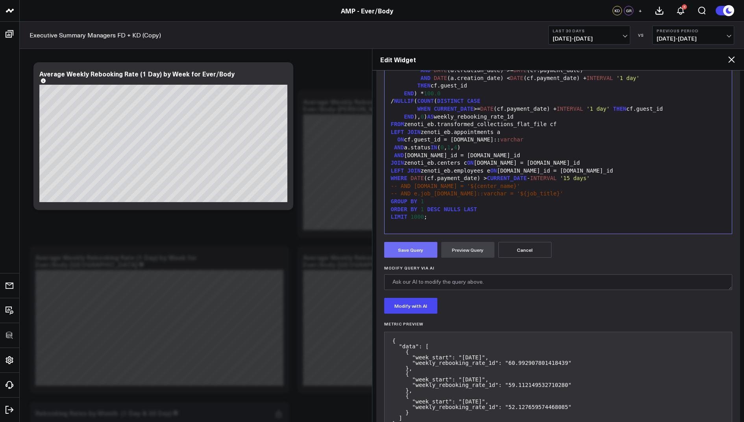
click at [408, 251] on button "Save Query" at bounding box center [410, 250] width 53 height 16
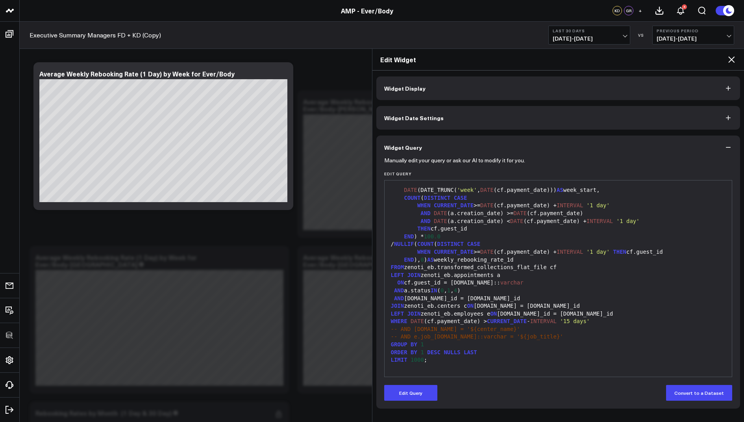
scroll to position [0, 0]
click at [730, 60] on icon at bounding box center [731, 59] width 6 height 6
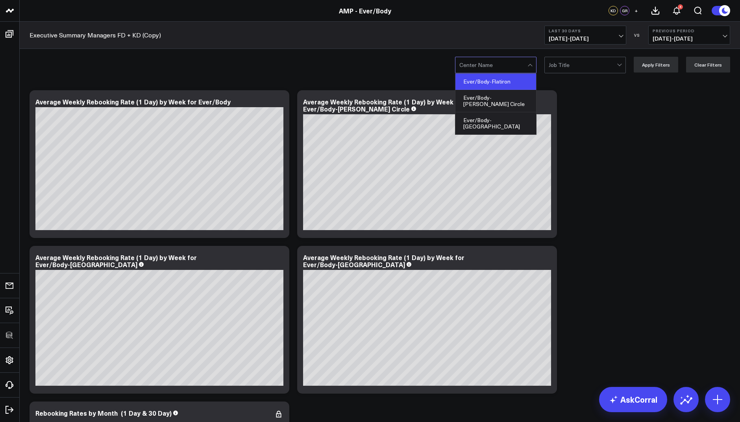
click at [505, 83] on div "Ever/Body-Flatiron" at bounding box center [496, 82] width 81 height 16
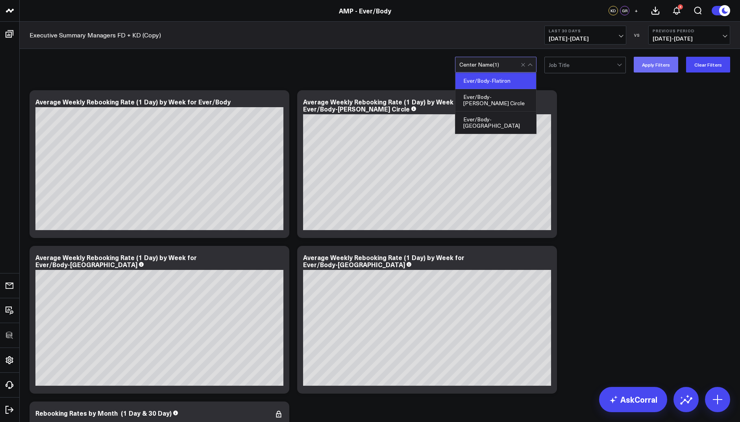
click at [658, 67] on button "Apply Filters" at bounding box center [656, 65] width 44 height 16
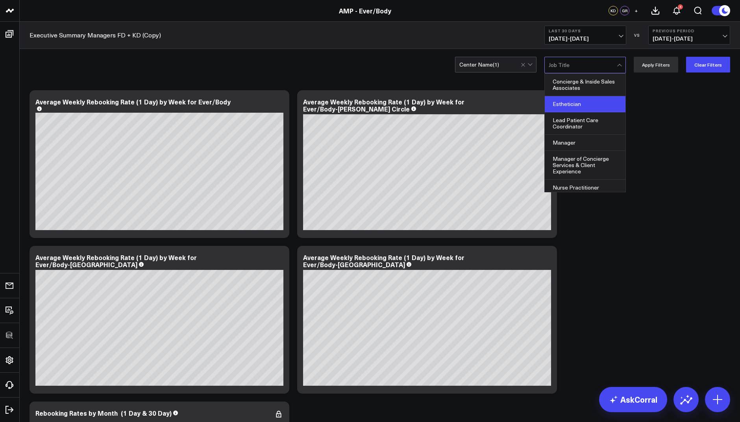
click at [581, 106] on div "Esthetician" at bounding box center [585, 104] width 81 height 16
click at [655, 61] on button "Apply Filters" at bounding box center [656, 65] width 44 height 16
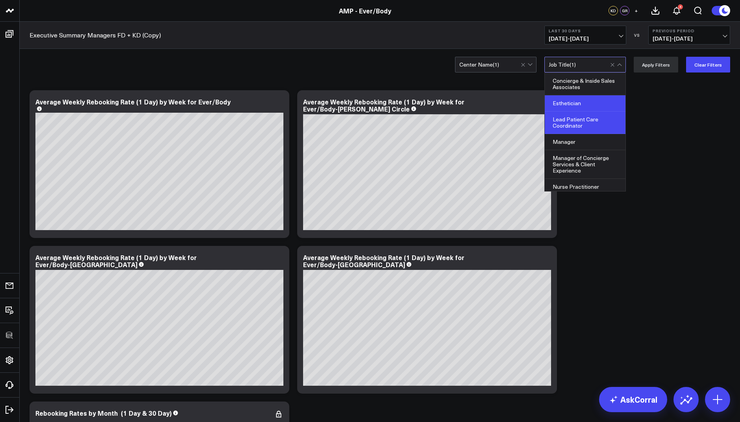
click at [586, 120] on div "Lead Patient Care Coordinator" at bounding box center [585, 122] width 81 height 22
click at [651, 67] on button "Apply Filters" at bounding box center [656, 65] width 44 height 16
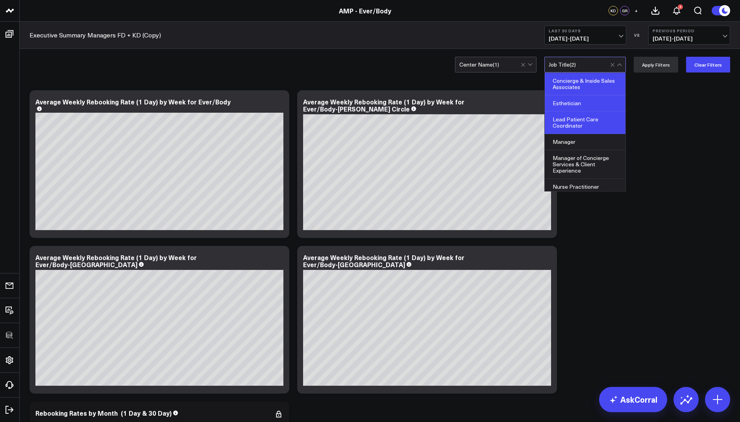
click at [579, 85] on div "Concierge & Inside Sales Associates" at bounding box center [585, 84] width 81 height 22
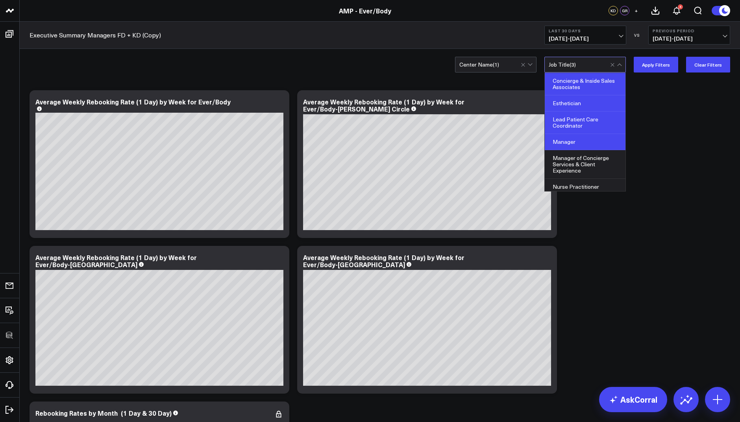
click at [575, 145] on div "Manager" at bounding box center [585, 142] width 81 height 16
click at [655, 65] on button "Apply Filters" at bounding box center [656, 65] width 44 height 16
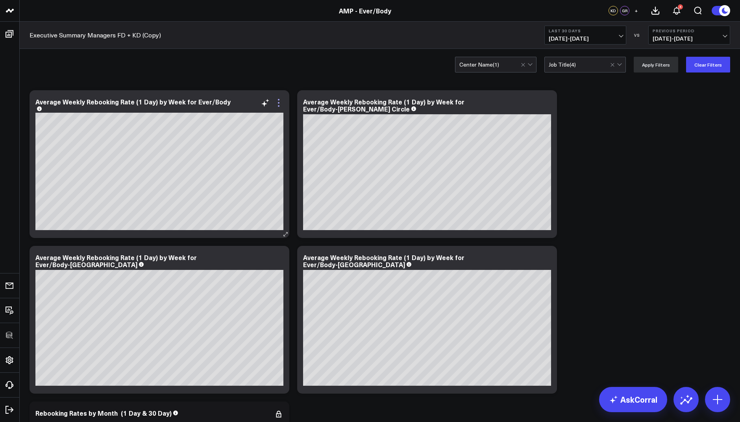
click at [280, 102] on icon at bounding box center [278, 102] width 9 height 9
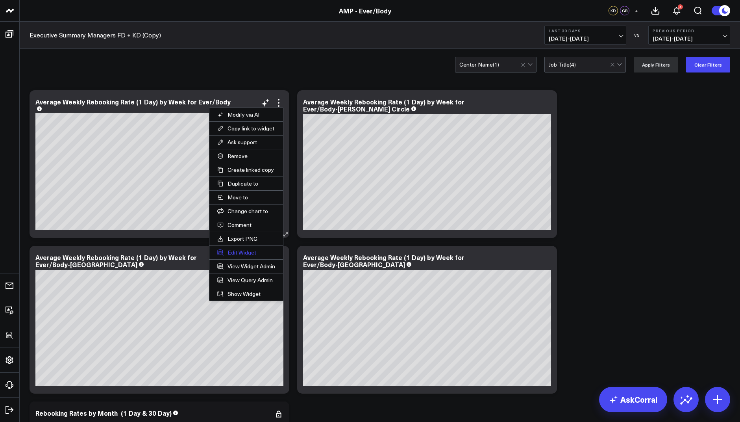
click at [248, 253] on button "Edit Widget" at bounding box center [246, 252] width 74 height 13
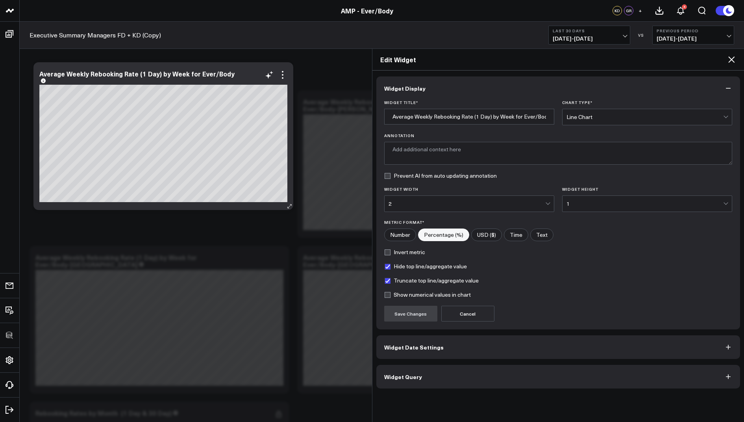
type textarea "This chart shows the average weekly rate at which guests rebook appointments [D…"
click at [393, 373] on span "Widget Query" at bounding box center [403, 376] width 38 height 6
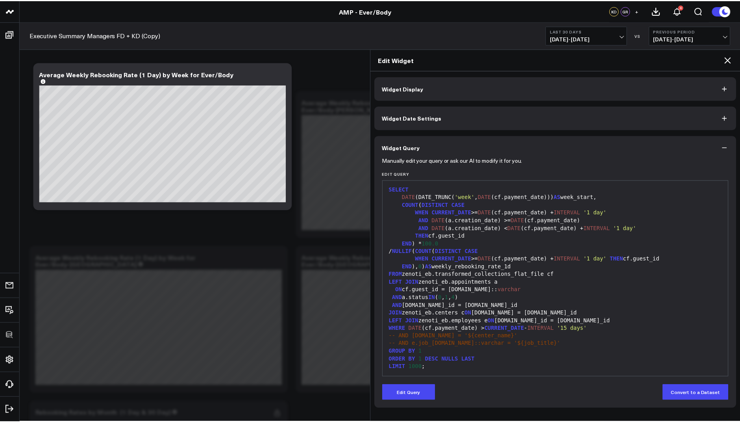
scroll to position [7, 0]
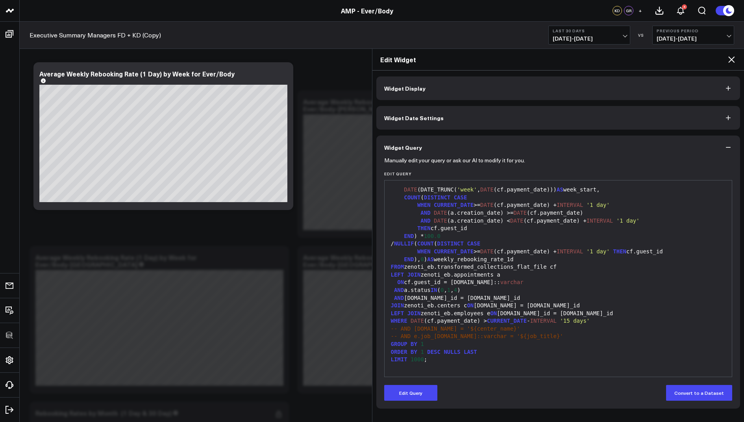
click at [733, 59] on icon at bounding box center [731, 59] width 6 height 6
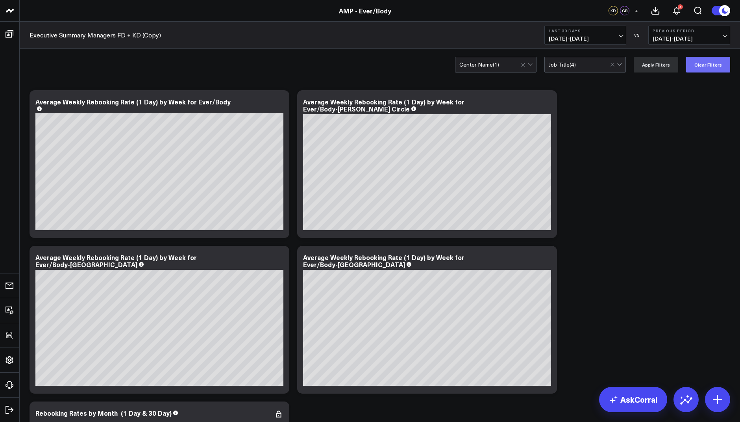
click at [698, 63] on button "Clear Filters" at bounding box center [708, 65] width 44 height 16
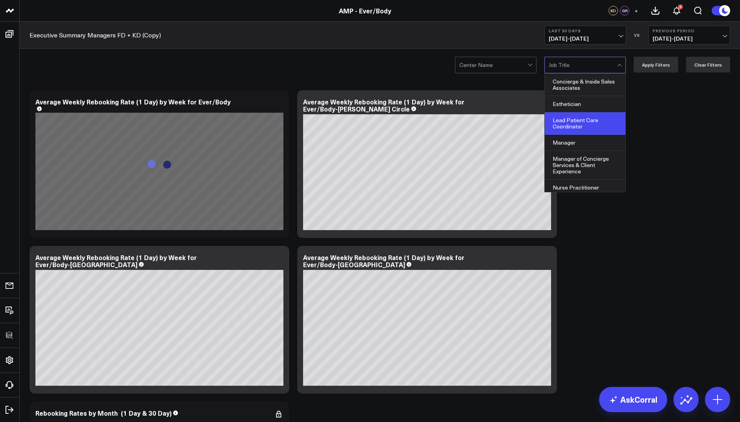
click at [592, 119] on div "Lead Patient Care Coordinator" at bounding box center [585, 123] width 81 height 22
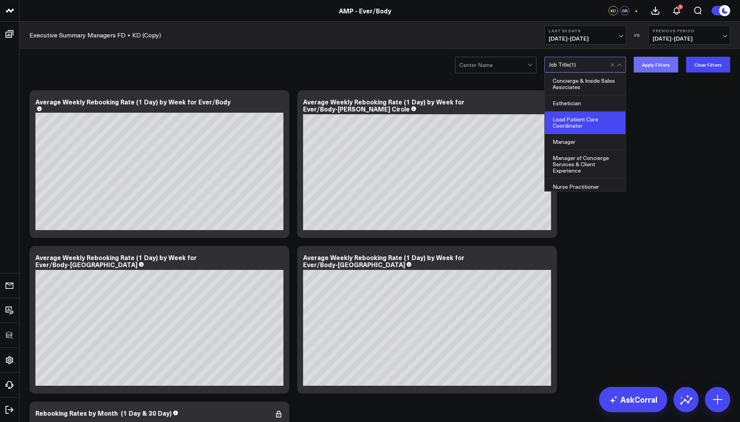
click at [656, 64] on button "Apply Filters" at bounding box center [656, 65] width 44 height 16
click at [583, 179] on div "Nurse Practitioner" at bounding box center [585, 187] width 81 height 16
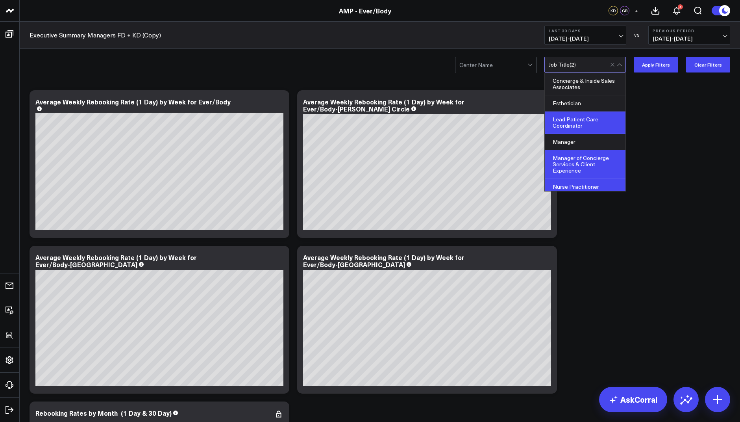
click at [582, 150] on div "Manager of Concierge Services & Client Experience" at bounding box center [585, 164] width 81 height 29
click at [582, 140] on div "Manager" at bounding box center [585, 142] width 81 height 16
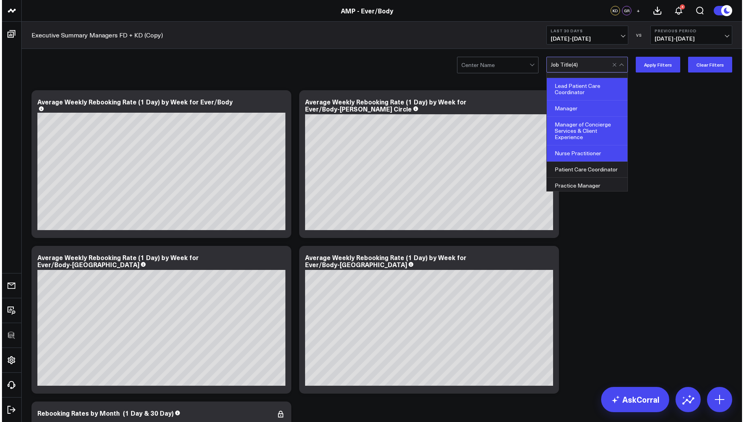
scroll to position [50, 0]
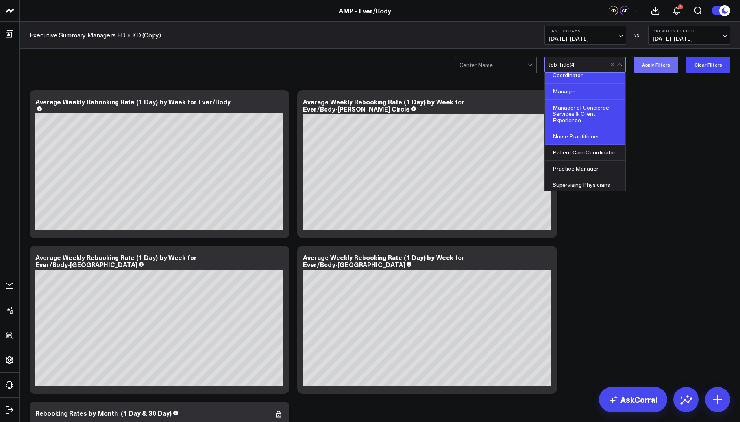
click at [649, 63] on button "Apply Filters" at bounding box center [656, 65] width 44 height 16
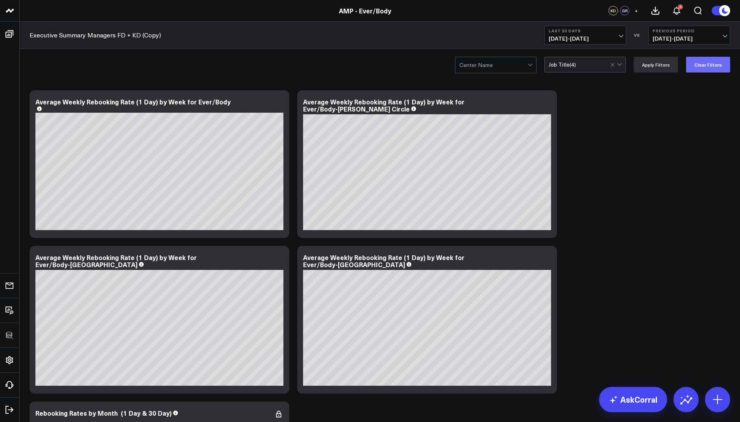
click at [700, 64] on button "Clear Filters" at bounding box center [708, 65] width 44 height 16
click at [281, 104] on icon at bounding box center [278, 102] width 9 height 9
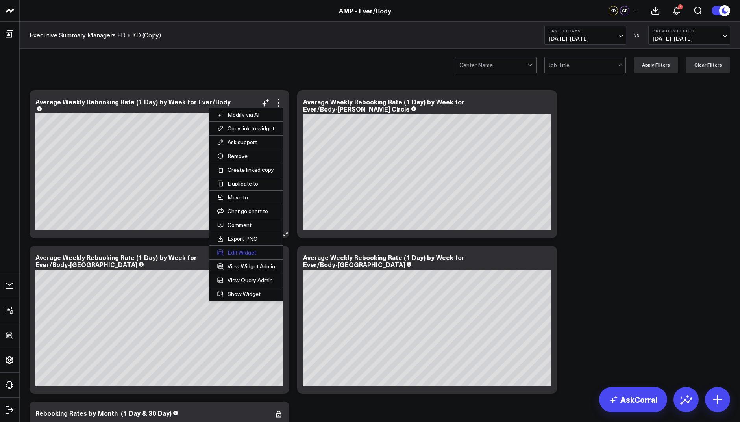
click at [236, 247] on button "Edit Widget" at bounding box center [246, 252] width 74 height 13
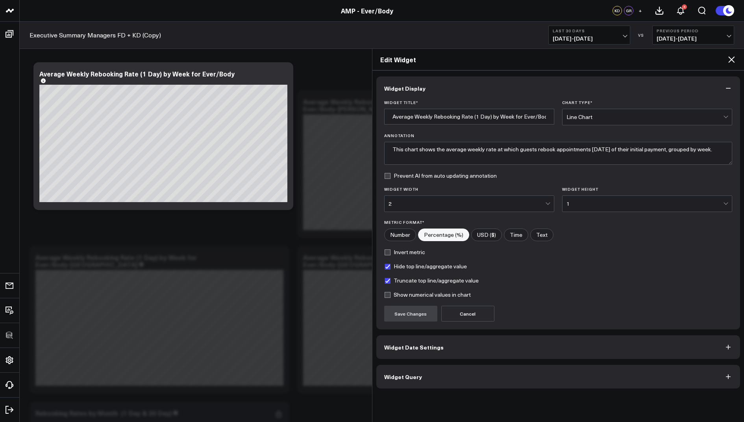
click at [400, 380] on button "Widget Query" at bounding box center [558, 377] width 364 height 24
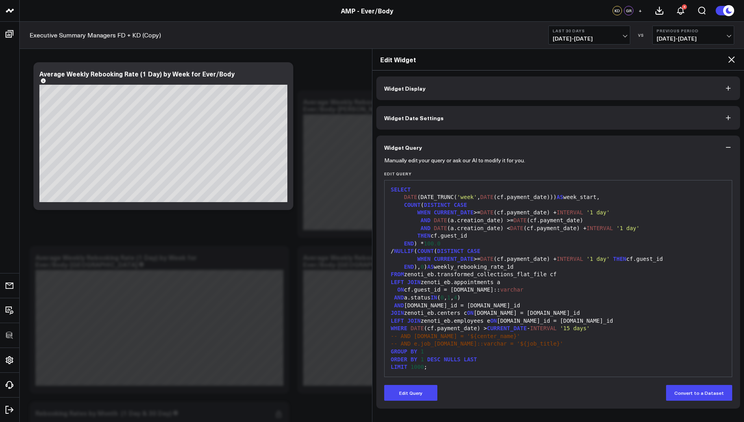
scroll to position [7, 0]
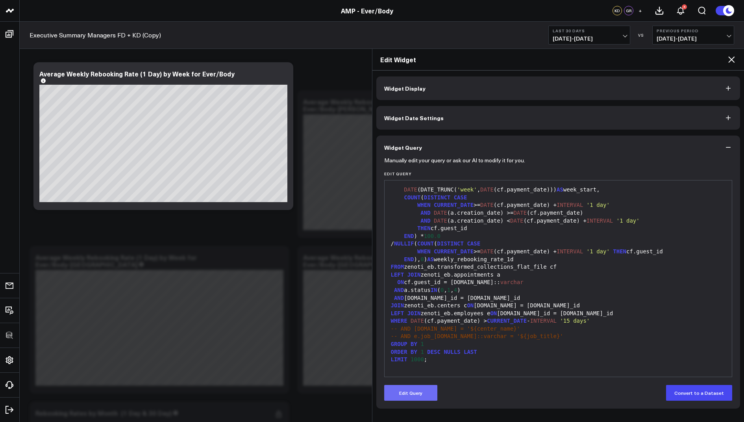
click at [409, 393] on button "Edit Query" at bounding box center [410, 393] width 53 height 16
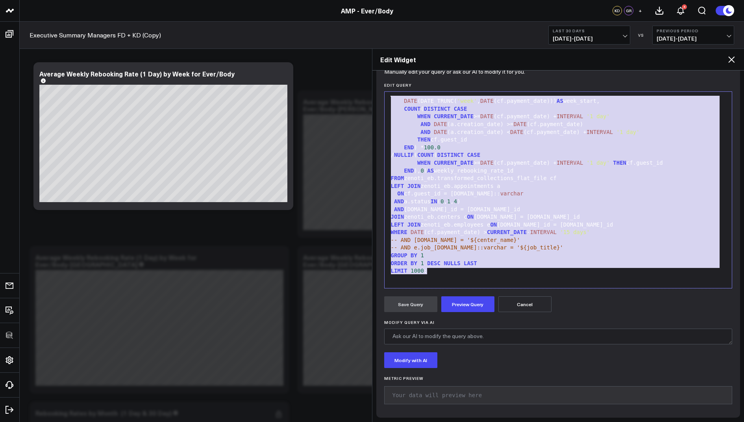
scroll to position [0, 0]
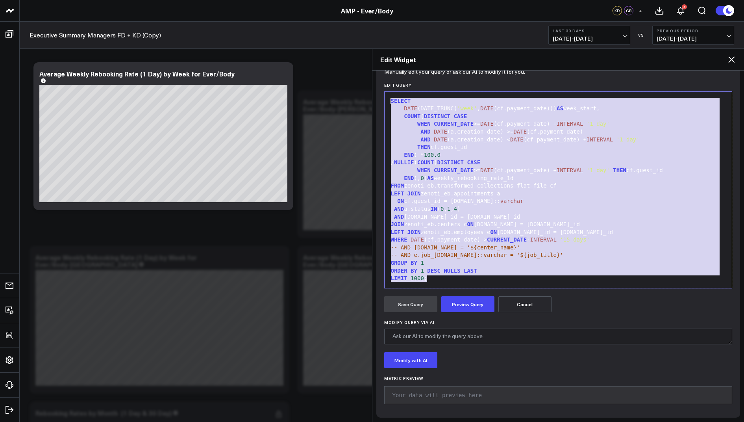
drag, startPoint x: 435, startPoint y: 270, endPoint x: 427, endPoint y: 38, distance: 231.7
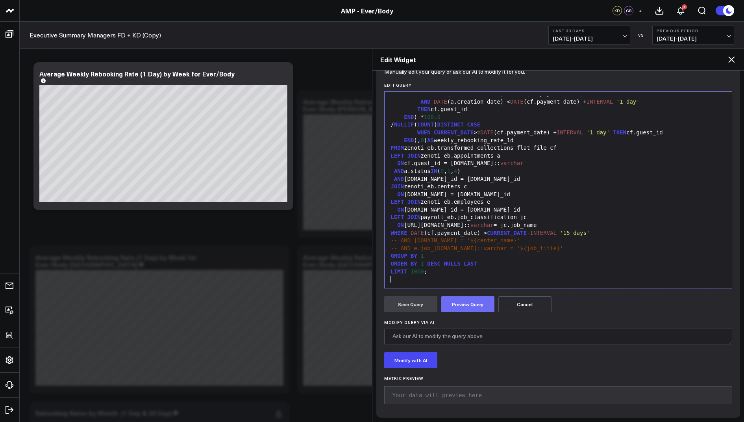
click at [456, 303] on button "Preview Query" at bounding box center [467, 304] width 53 height 16
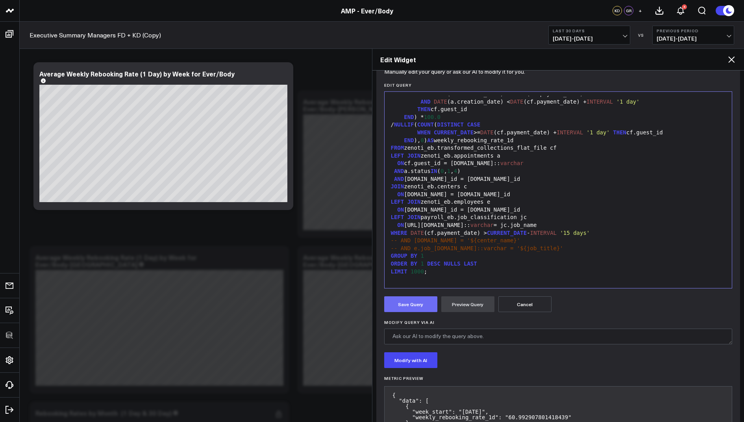
click at [400, 300] on button "Save Query" at bounding box center [410, 304] width 53 height 16
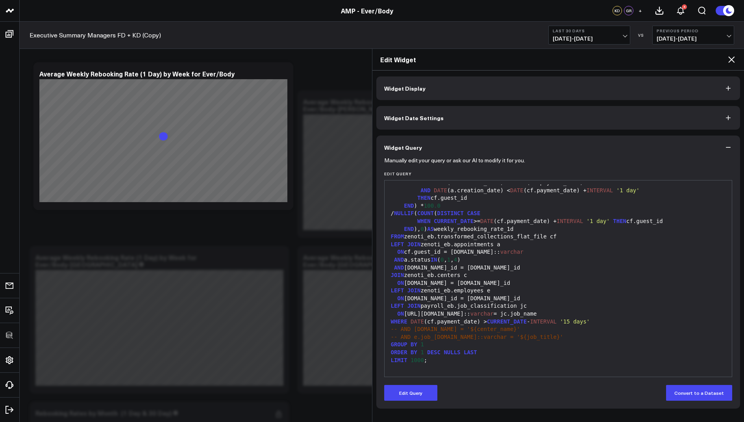
scroll to position [0, 0]
click at [729, 57] on icon at bounding box center [731, 59] width 9 height 9
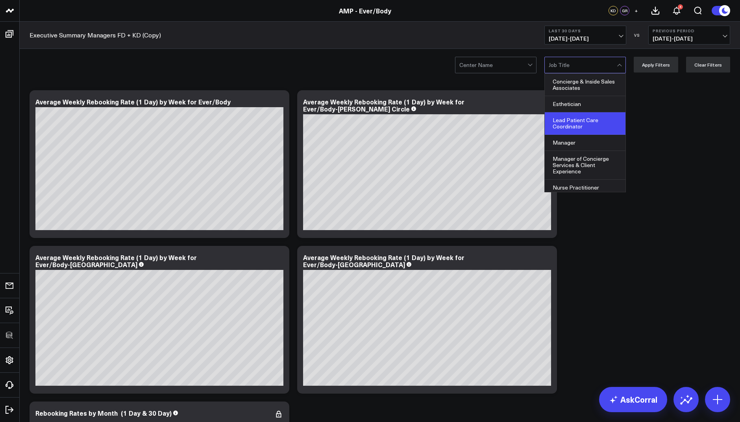
click at [581, 129] on div "Lead Patient Care Coordinator" at bounding box center [585, 123] width 81 height 22
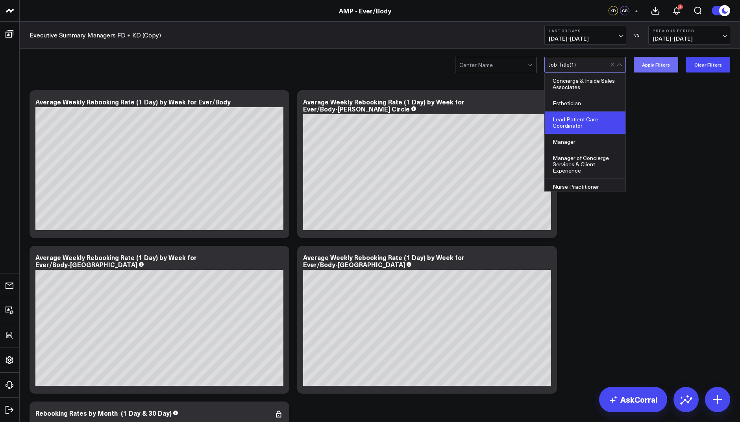
click at [652, 65] on button "Apply Filters" at bounding box center [656, 65] width 44 height 16
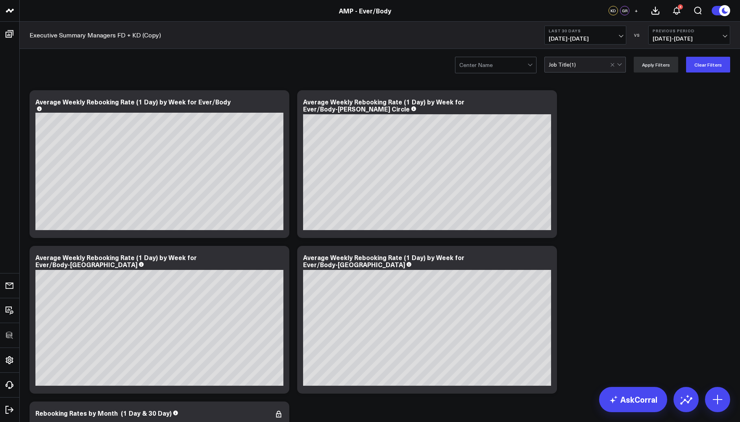
click at [591, 68] on div "Job Title ( 1 )" at bounding box center [586, 65] width 82 height 16
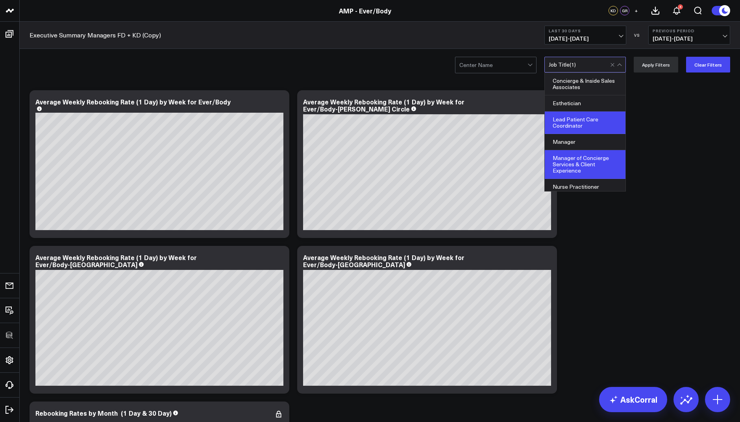
click at [580, 151] on div "Manager of Concierge Services & Client Experience" at bounding box center [585, 164] width 81 height 29
click at [574, 141] on div "Manager" at bounding box center [585, 142] width 81 height 16
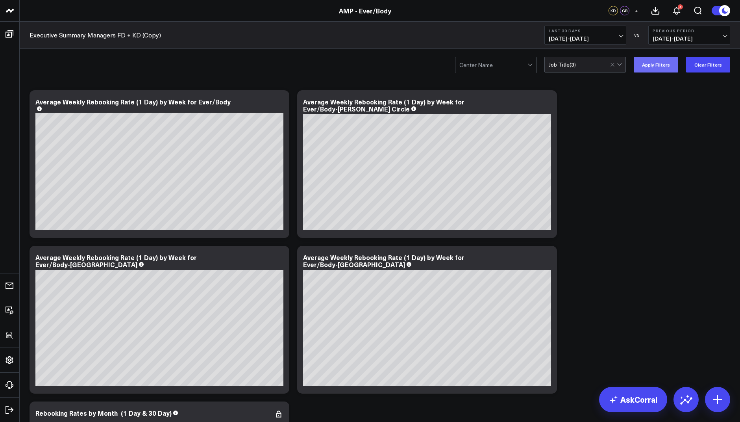
click at [658, 64] on button "Apply Filters" at bounding box center [656, 65] width 44 height 16
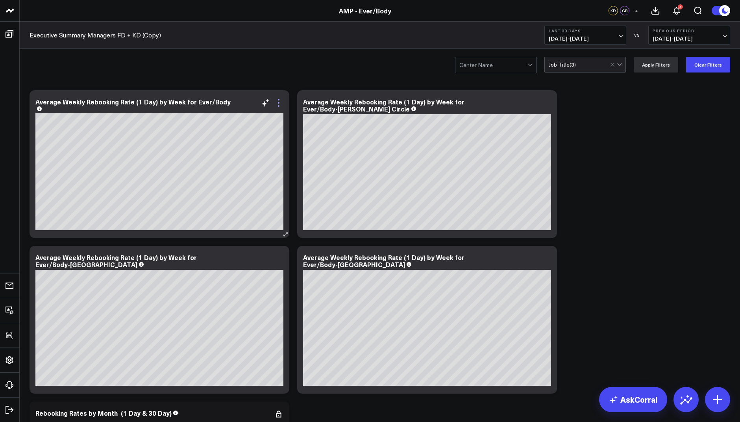
click at [279, 103] on icon at bounding box center [279, 103] width 2 height 2
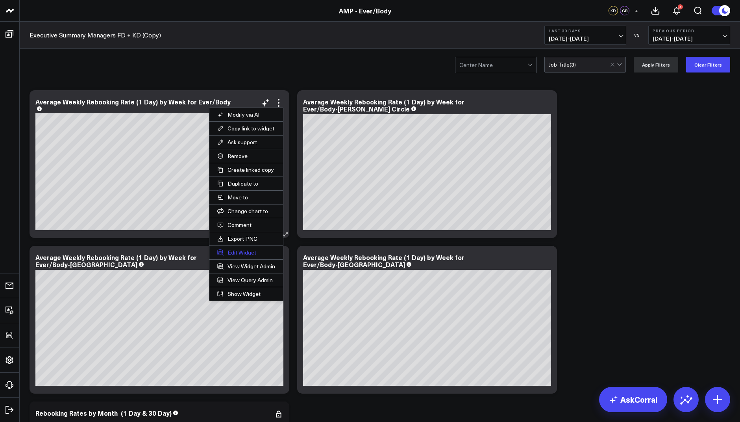
click at [240, 250] on button "Edit Widget" at bounding box center [246, 252] width 74 height 13
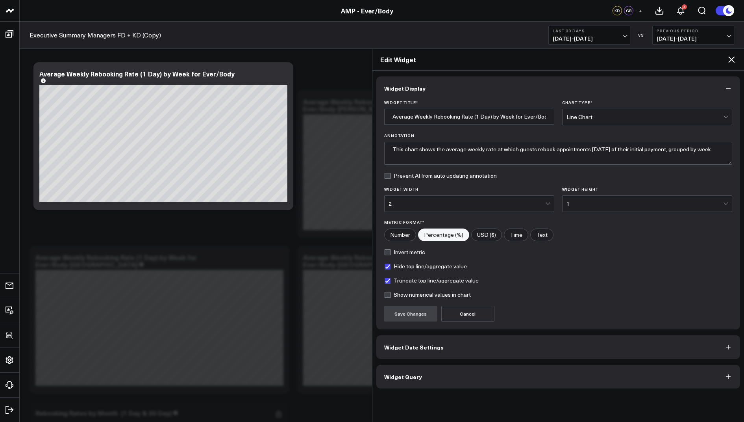
click at [408, 377] on span "Widget Query" at bounding box center [403, 376] width 38 height 6
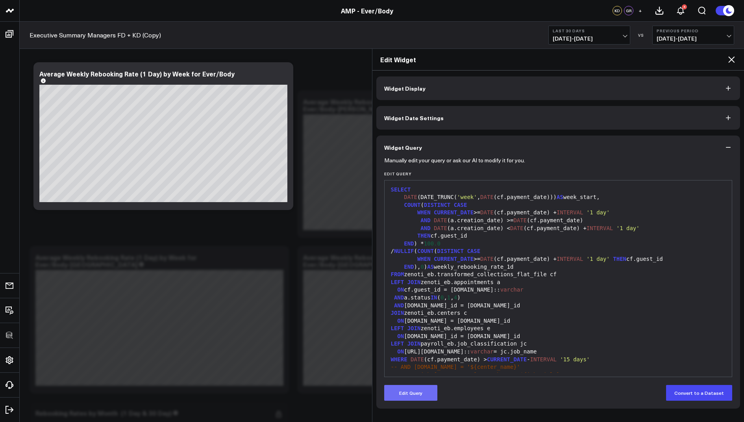
click at [416, 392] on button "Edit Query" at bounding box center [410, 393] width 53 height 16
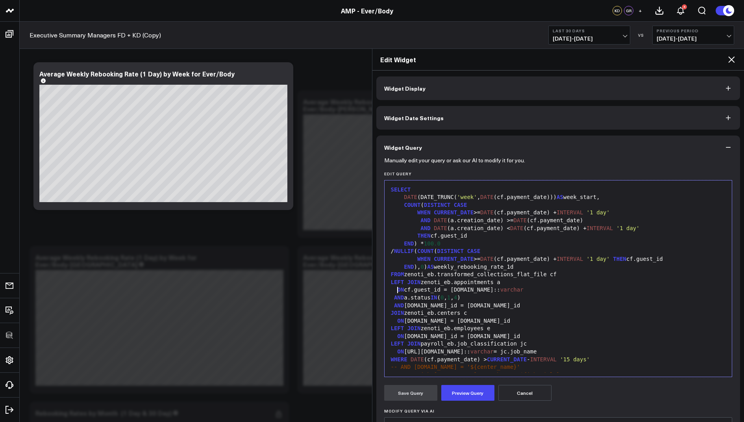
click at [398, 291] on span "ON" at bounding box center [400, 289] width 7 height 6
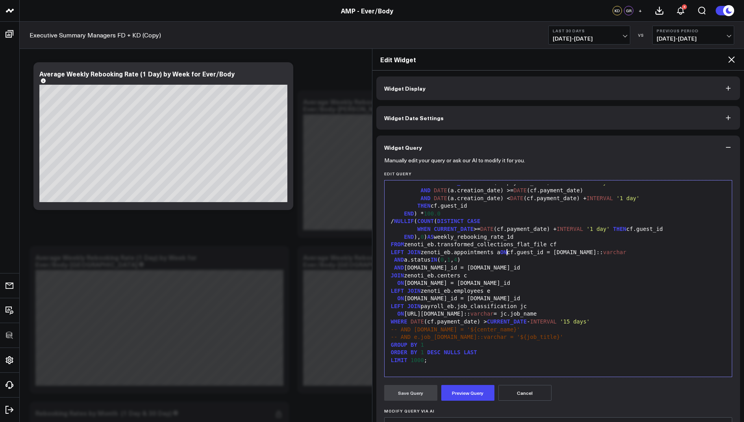
scroll to position [32, 0]
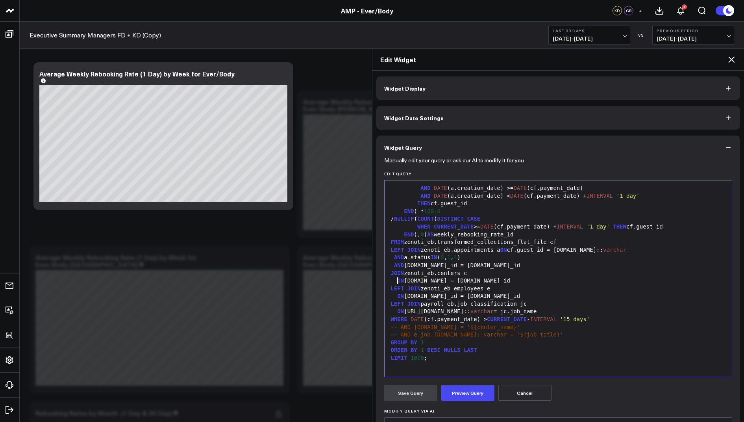
click at [398, 280] on span "ON" at bounding box center [400, 280] width 7 height 6
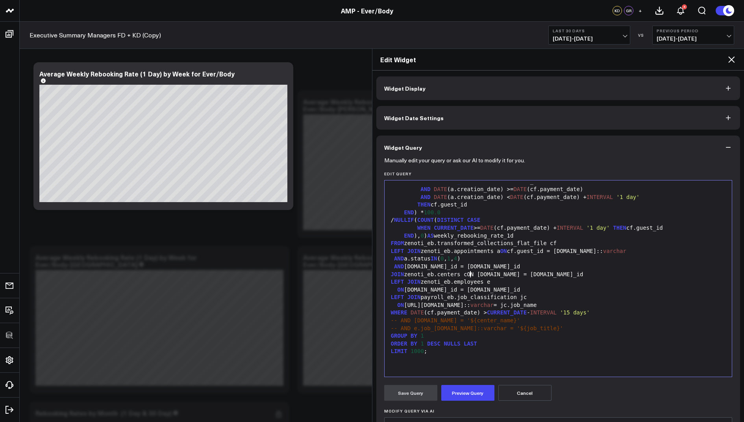
scroll to position [31, 0]
click at [397, 289] on span "ON" at bounding box center [400, 290] width 7 height 6
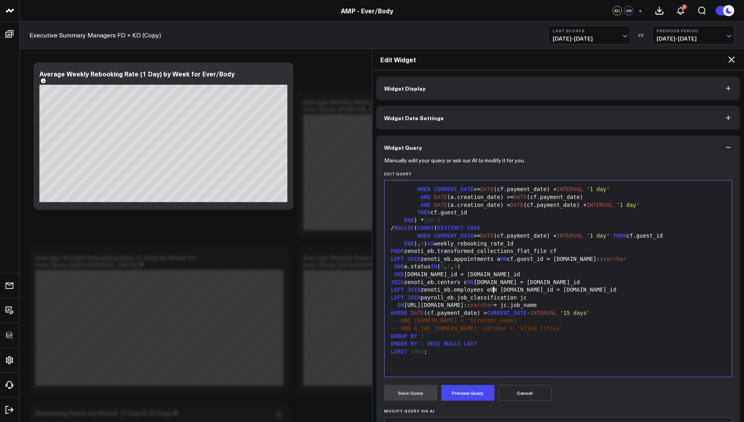
scroll to position [23, 0]
click at [399, 305] on span "ON" at bounding box center [400, 305] width 7 height 6
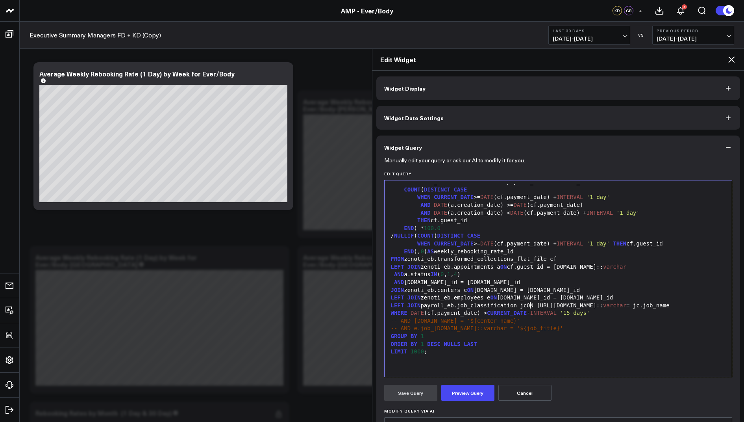
scroll to position [15, 0]
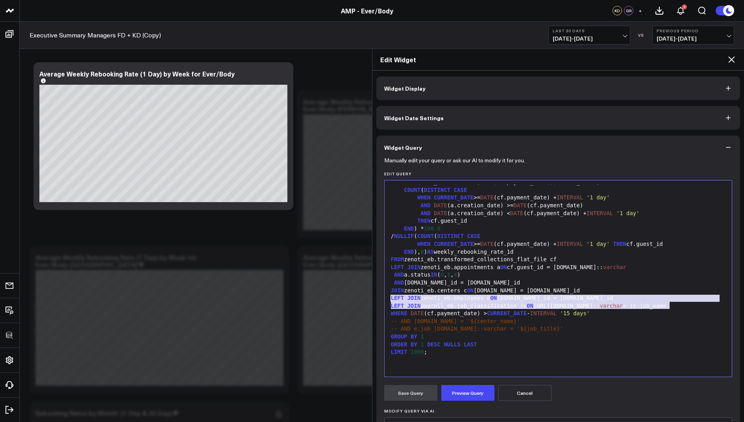
drag, startPoint x: 674, startPoint y: 302, endPoint x: 387, endPoint y: 300, distance: 286.7
click at [387, 300] on div "99 1 2 3 4 5 6 7 8 9 10 11 12 13 14 15 16 17 18 19 20 21 22 23 24 25 26 › ⌄ SEL…" at bounding box center [558, 278] width 348 height 197
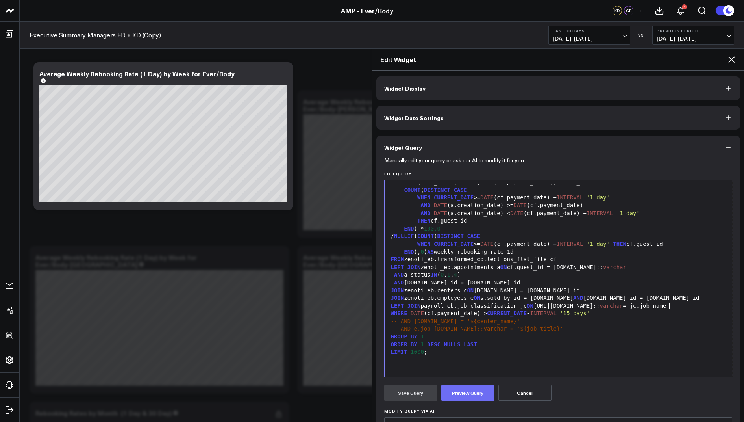
click at [458, 388] on button "Preview Query" at bounding box center [467, 393] width 53 height 16
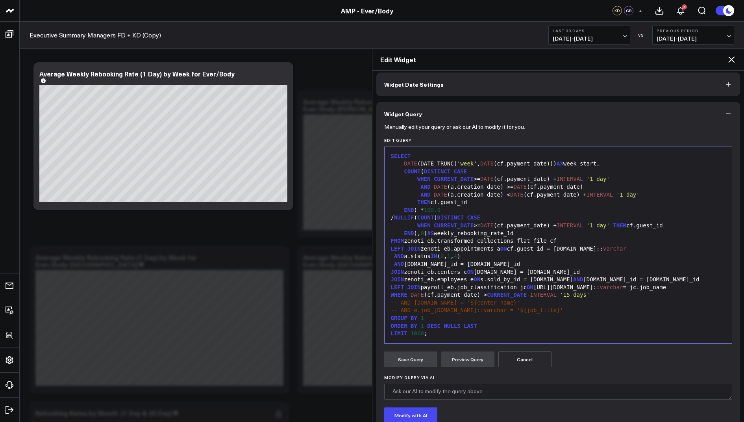
scroll to position [32, 0]
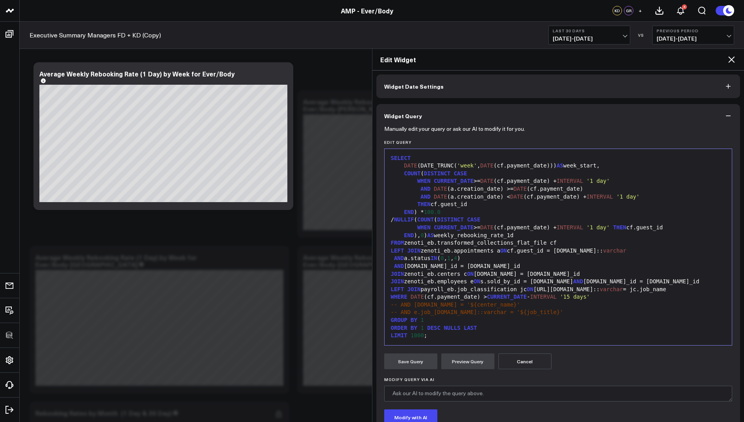
click at [520, 360] on button "Cancel" at bounding box center [525, 361] width 53 height 16
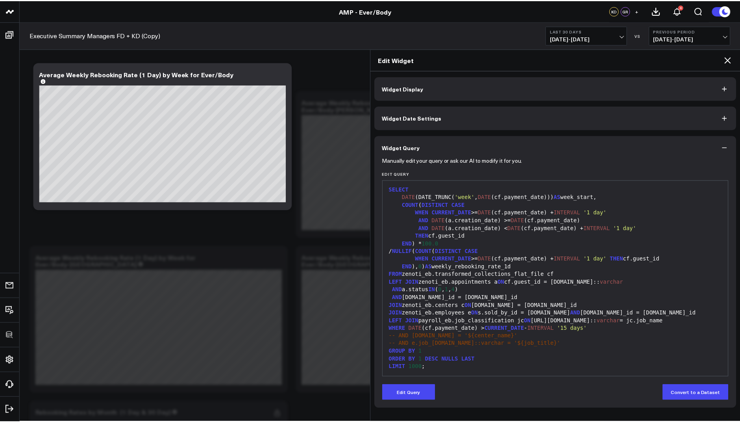
scroll to position [0, 0]
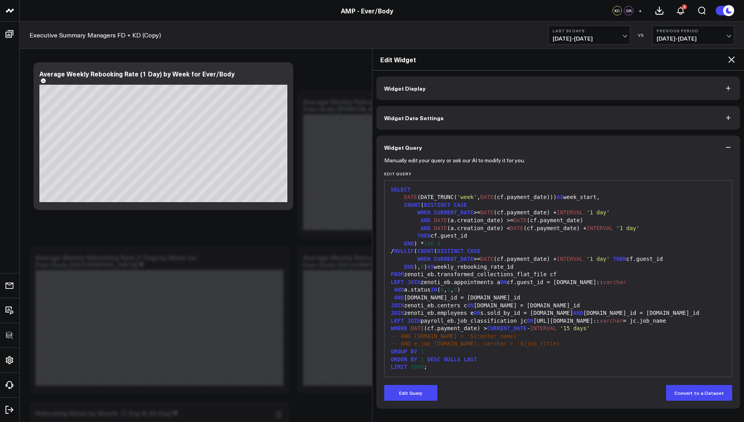
click at [732, 60] on icon at bounding box center [731, 59] width 6 height 6
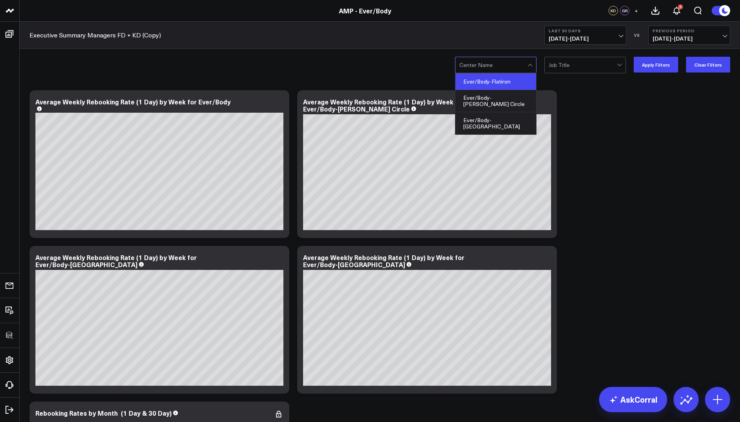
click at [495, 84] on div "Ever/Body-Flatiron" at bounding box center [496, 82] width 81 height 16
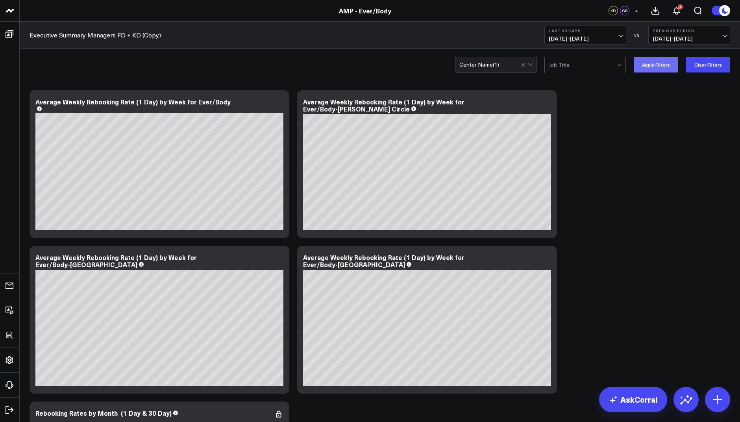
click at [661, 69] on button "Apply Filters" at bounding box center [656, 65] width 44 height 16
click at [278, 99] on icon at bounding box center [279, 100] width 2 height 2
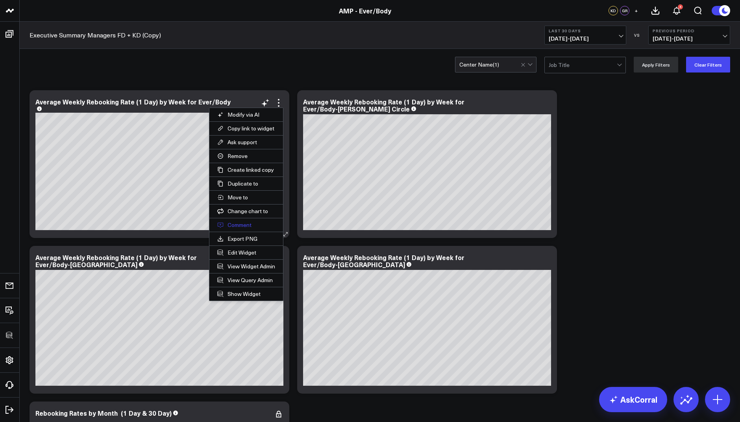
click at [239, 223] on button "Comment" at bounding box center [246, 224] width 74 height 13
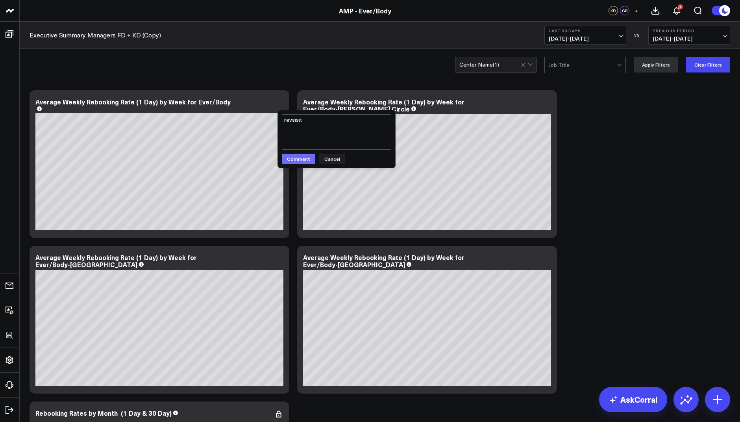
type textarea "revsisit"
click at [289, 161] on button "Comment" at bounding box center [298, 159] width 33 height 10
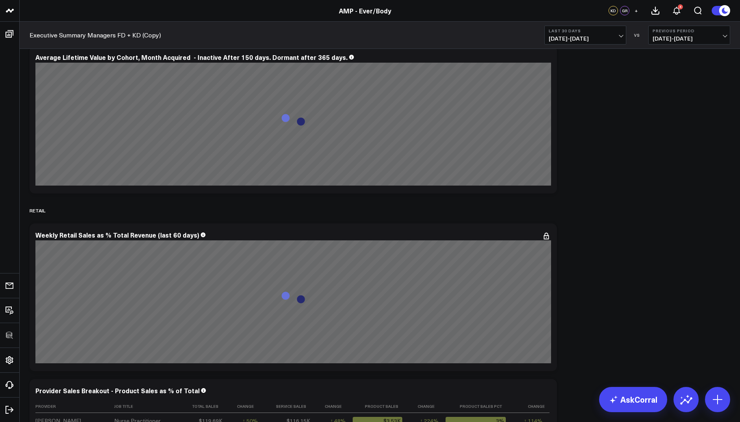
scroll to position [4472, 0]
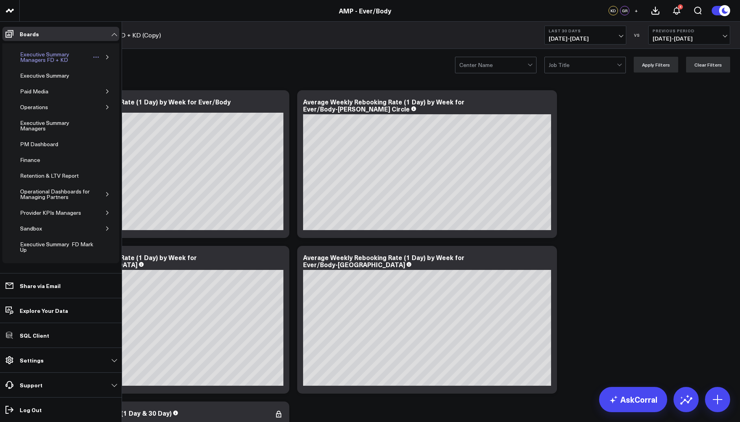
click at [34, 54] on div "Executive Summary Managers FD + KD" at bounding box center [55, 57] width 74 height 15
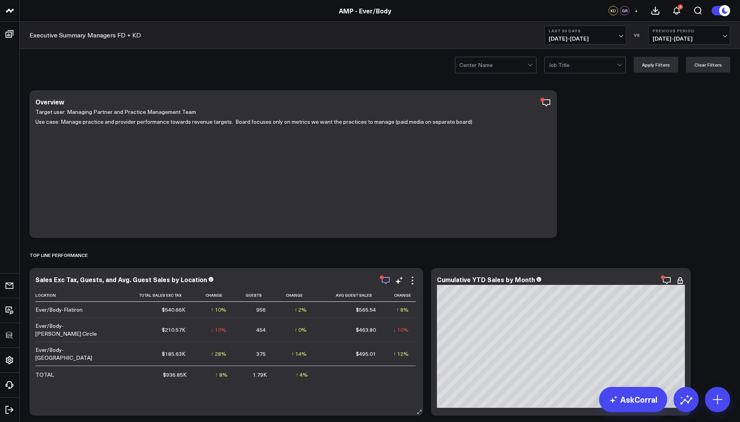
click at [387, 283] on icon "button" at bounding box center [385, 280] width 9 height 9
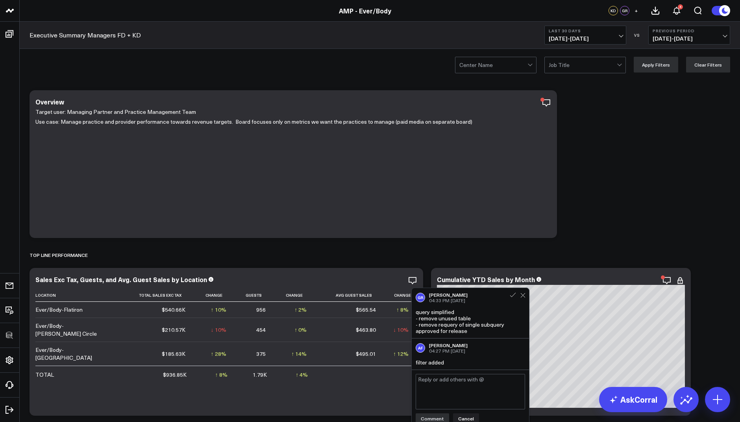
scroll to position [37, 0]
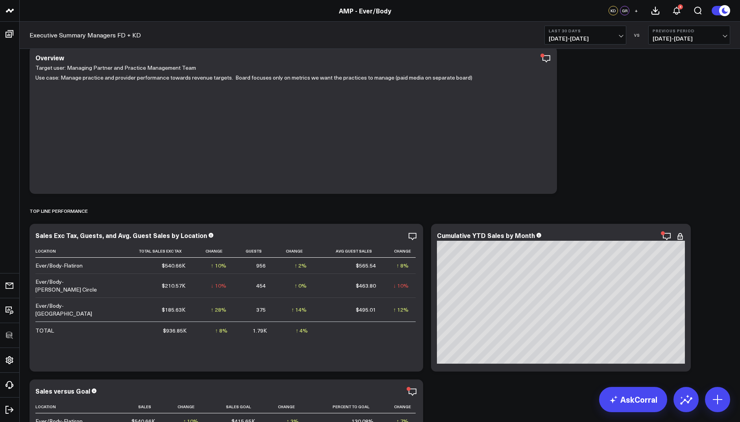
scroll to position [65, 0]
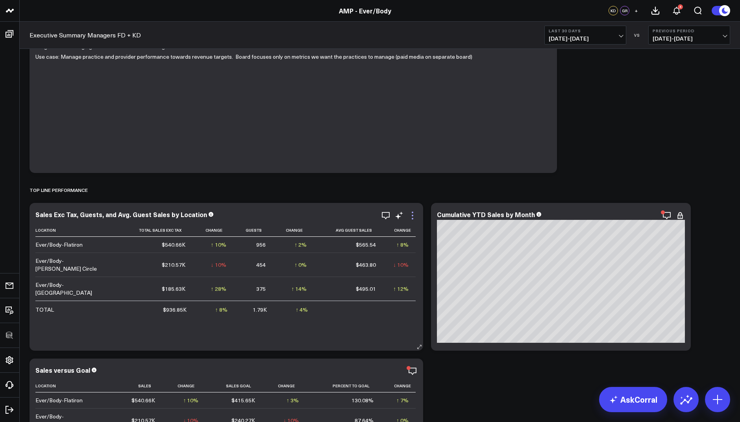
click at [411, 217] on icon at bounding box center [412, 215] width 9 height 9
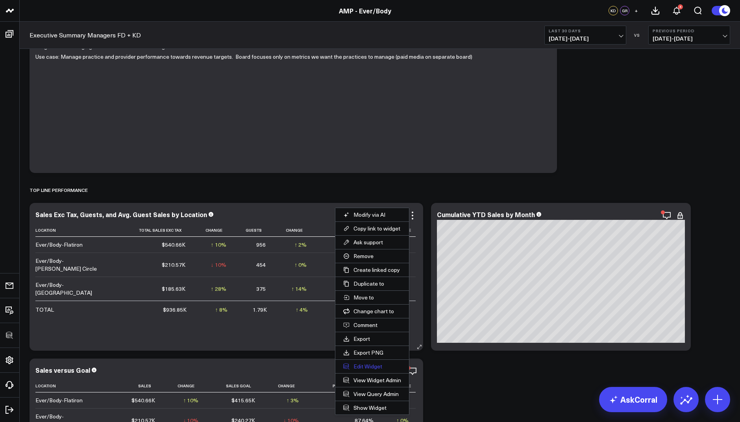
click at [365, 360] on button "Edit Widget" at bounding box center [372, 366] width 74 height 13
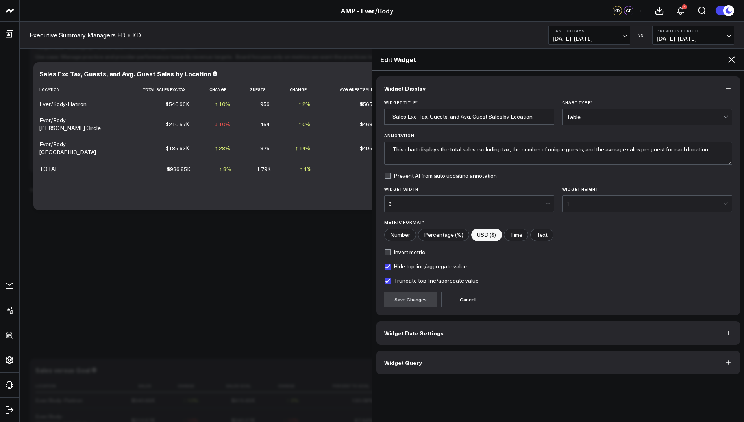
click at [408, 359] on span "Widget Query" at bounding box center [403, 362] width 38 height 6
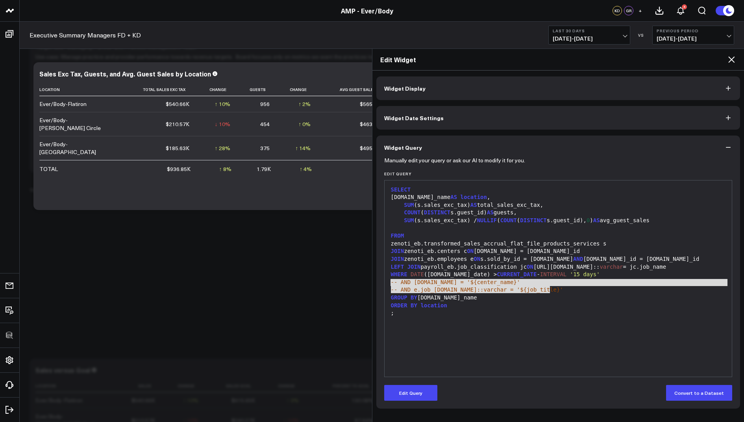
drag, startPoint x: 557, startPoint y: 288, endPoint x: 387, endPoint y: 281, distance: 169.5
click at [387, 281] on div "99 1 2 3 4 5 6 7 8 9 10 11 12 13 14 15 16 17 › ⌄ SELECT s.center_name AS locati…" at bounding box center [558, 278] width 348 height 197
copy div "-- AND c.name = '${center_name}' -- AND e.job_info.name::varchar = '${job_title…"
click at [472, 298] on div "GROUP BY s.center_name" at bounding box center [559, 298] width 340 height 8
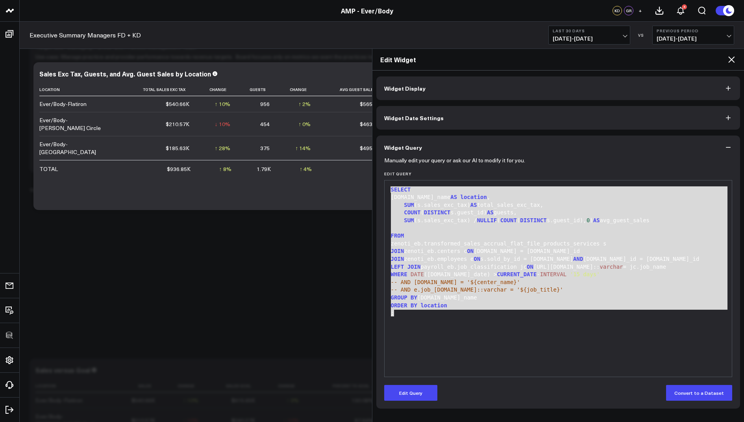
drag, startPoint x: 400, startPoint y: 313, endPoint x: 383, endPoint y: 179, distance: 134.7
click at [383, 179] on div "Manually edit your query or ask our AI to modify it for you. Edit Query 99 1 2 …" at bounding box center [558, 283] width 364 height 249
copy div "SELECT s.center_name AS location , SUM (s.sales_exc_tax) AS total_sales_exc_tax…"
click at [473, 288] on span "-- AND e.job_[DOMAIN_NAME]::varchar = '${job_title}'" at bounding box center [477, 289] width 172 height 6
drag, startPoint x: 405, startPoint y: 312, endPoint x: 378, endPoint y: 188, distance: 127.4
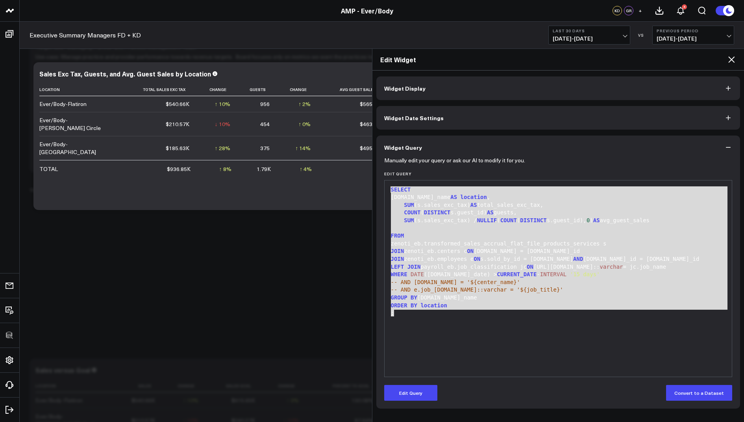
click at [378, 188] on div "Manually edit your query or ask our AI to modify it for you. Edit Query 99 1 2 …" at bounding box center [558, 283] width 364 height 249
copy div "SELECT s.center_name AS location , SUM (s.sales_exc_tax) AS total_sales_exc_tax…"
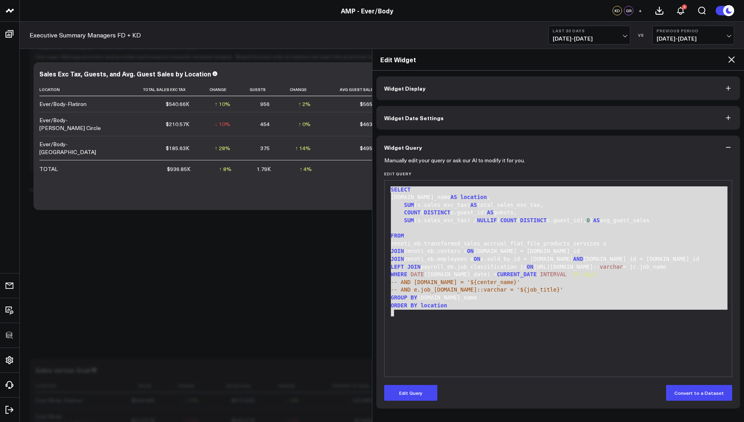
click at [471, 350] on div "SELECT s.center_name AS location , SUM (s.sales_exc_tax) AS total_sales_exc_tax…" at bounding box center [559, 278] width 340 height 188
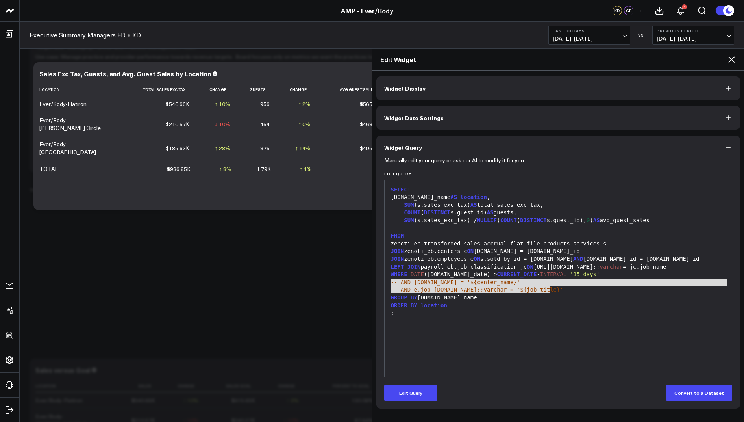
drag, startPoint x: 558, startPoint y: 291, endPoint x: 383, endPoint y: 283, distance: 175.0
click at [383, 283] on div "Manually edit your query or ask our AI to modify it for you. Edit Query 99 1 2 …" at bounding box center [558, 283] width 364 height 249
copy div "-- AND c.name = '${center_name}' -- AND e.job_info.name::varchar = '${job_title…"
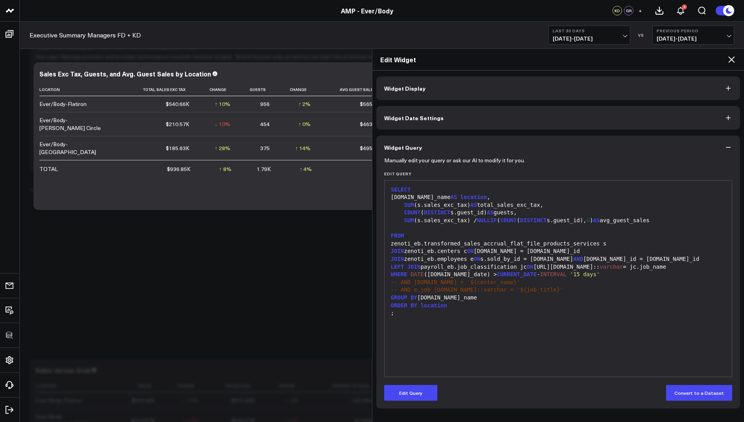
click at [484, 320] on div "SELECT s.center_name AS location , SUM (s.sales_exc_tax) AS total_sales_exc_tax…" at bounding box center [559, 278] width 340 height 188
click at [729, 62] on icon at bounding box center [731, 59] width 9 height 9
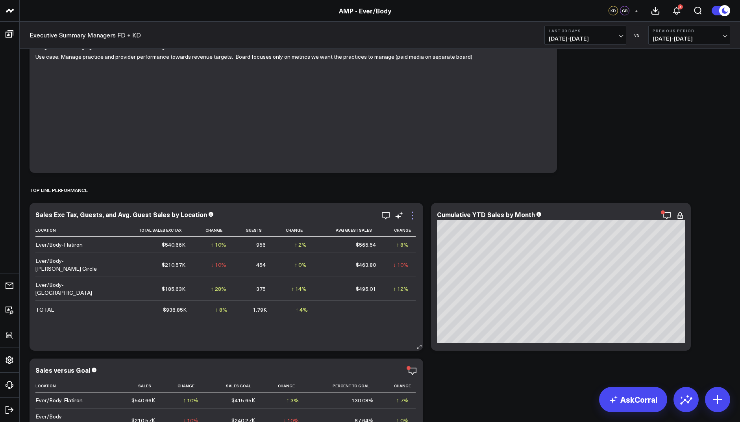
click at [410, 217] on icon at bounding box center [412, 215] width 9 height 9
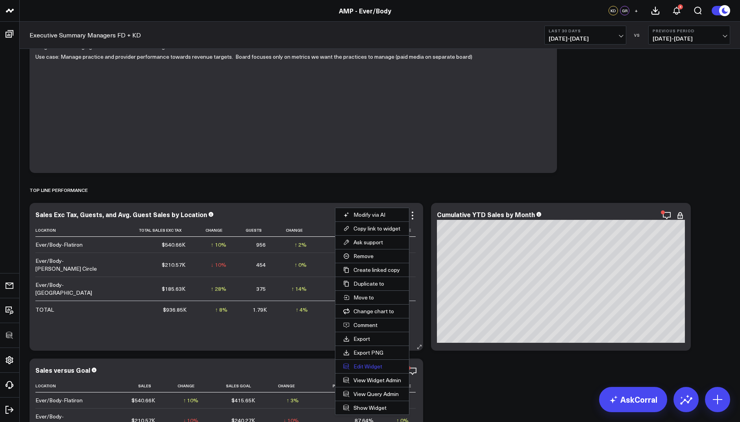
click at [369, 363] on button "Edit Widget" at bounding box center [372, 366] width 74 height 13
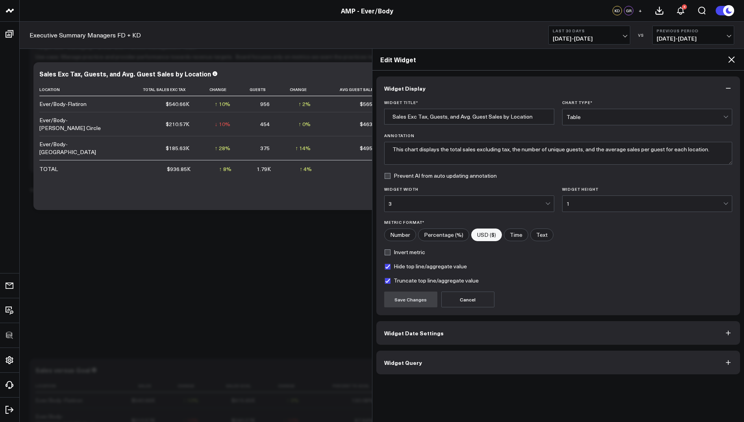
click at [410, 362] on span "Widget Query" at bounding box center [403, 362] width 38 height 6
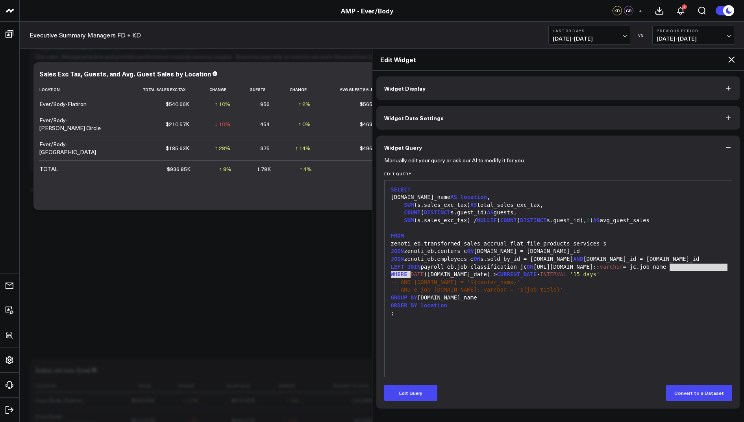
drag, startPoint x: 682, startPoint y: 265, endPoint x: 410, endPoint y: 271, distance: 272.1
click at [410, 271] on div "SELECT s.center_name AS location , SUM (s.sales_exc_tax) AS total_sales_exc_tax…" at bounding box center [559, 278] width 340 height 188
click at [487, 282] on span "-- AND [DOMAIN_NAME] = '${center_name}'" at bounding box center [456, 282] width 130 height 6
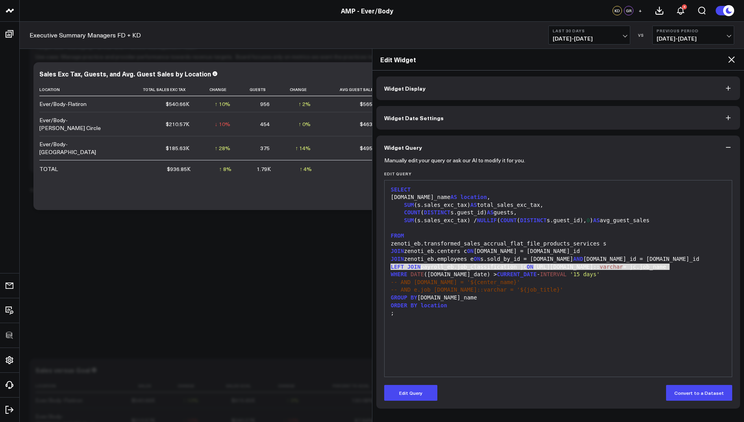
drag, startPoint x: 677, startPoint y: 265, endPoint x: 387, endPoint y: 267, distance: 289.0
click at [387, 267] on div "99 1 2 3 4 5 6 7 8 9 10 11 12 13 14 15 16 17 › ⌄ SELECT s.center_name AS locati…" at bounding box center [558, 278] width 348 height 197
copy div "LEFT JOIN payroll_eb.job_classification jc ON e.job_info.name:: varchar = jc.jo…"
click at [502, 328] on div "SELECT s.center_name AS location , SUM (s.sales_exc_tax) AS total_sales_exc_tax…" at bounding box center [559, 278] width 340 height 188
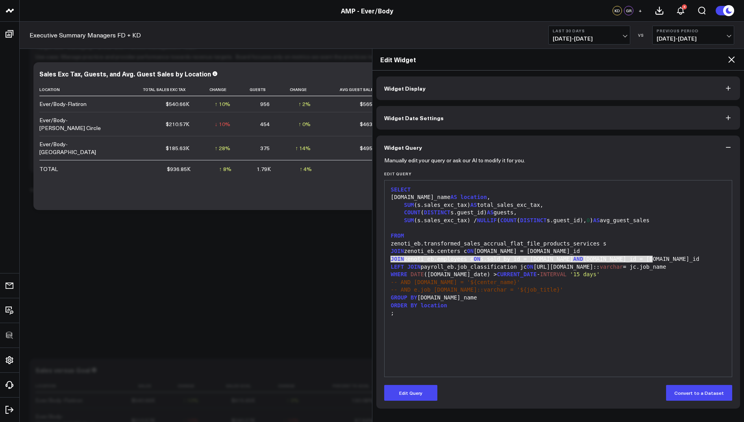
drag, startPoint x: 660, startPoint y: 258, endPoint x: 391, endPoint y: 258, distance: 269.0
click at [391, 258] on div "JOIN zenoti_eb.employees e ON s.sold_by_id = e.id AND s.center_id = e.center_id" at bounding box center [559, 259] width 340 height 8
click at [575, 268] on div "LEFT JOIN payroll_eb.job_classification jc ON e.job_info.name:: varchar = jc.jo…" at bounding box center [559, 267] width 340 height 8
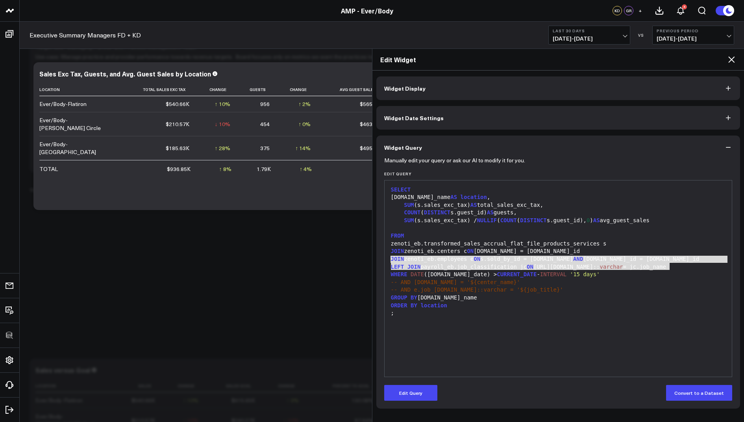
drag, startPoint x: 676, startPoint y: 264, endPoint x: 389, endPoint y: 260, distance: 287.1
click at [389, 260] on div "SELECT s.center_name AS location , SUM (s.sales_exc_tax) AS total_sales_exc_tax…" at bounding box center [559, 278] width 340 height 188
copy div "JOIN zenoti_eb.employees e ON s.sold_by_id = e.id AND s.center_id = e.center_id…"
click at [515, 304] on div "ORDER BY location" at bounding box center [559, 306] width 340 height 8
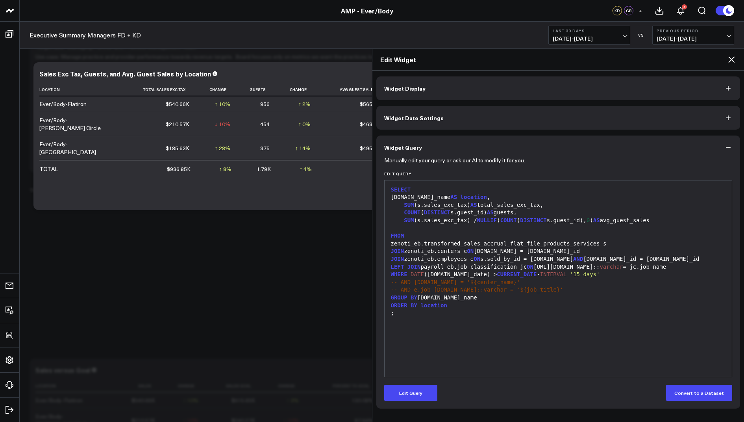
click at [733, 56] on icon at bounding box center [731, 59] width 9 height 9
